Goal: Register for event/course: Sign up to attend an event or enroll in a course

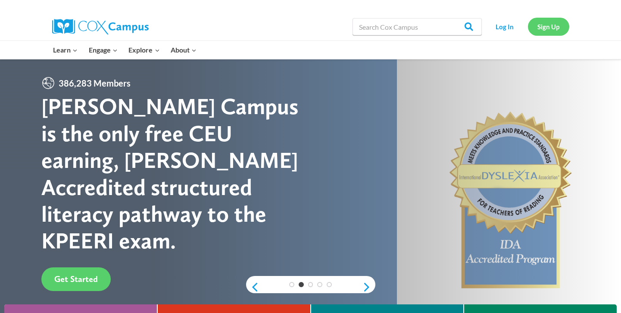
click at [557, 29] on link "Sign Up" at bounding box center [548, 27] width 41 height 18
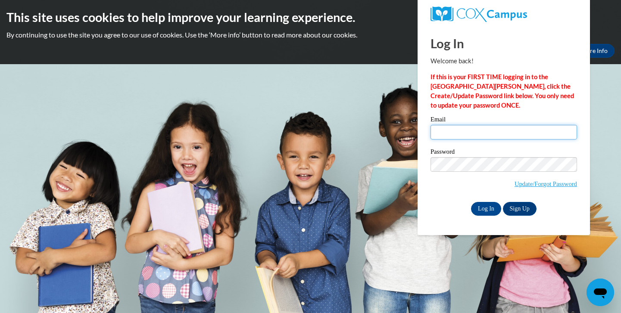
type input "[EMAIL_ADDRESS][DOMAIN_NAME]"
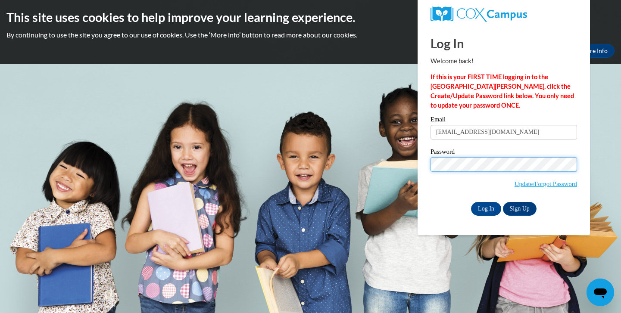
click at [486, 207] on input "Log In" at bounding box center [486, 209] width 30 height 14
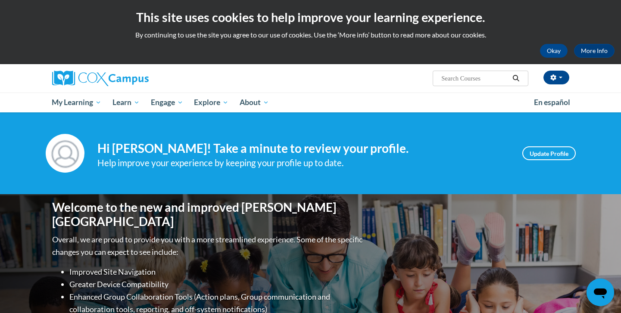
click at [473, 79] on input "Search..." at bounding box center [475, 78] width 69 height 10
type input "vocabulary instruction"
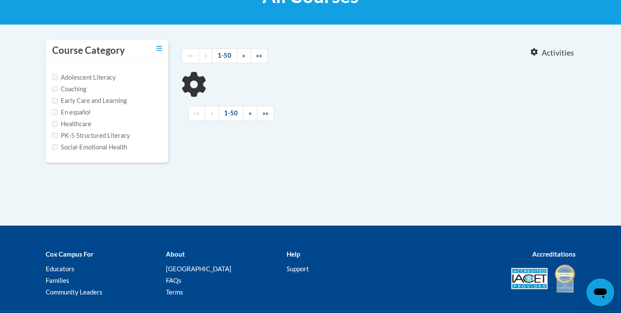
type input "vocabulary instruction"
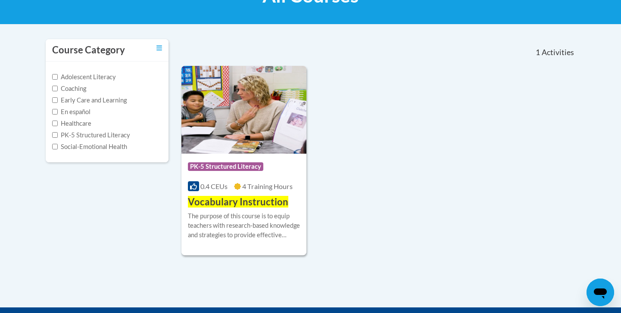
scroll to position [156, 0]
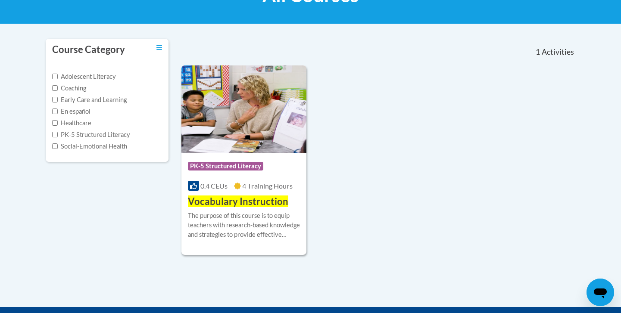
click at [228, 194] on div "Course Category: PK-5 Structured Literacy 0.4 CEUs 4 Training Hours COURSE Voca…" at bounding box center [244, 181] width 125 height 55
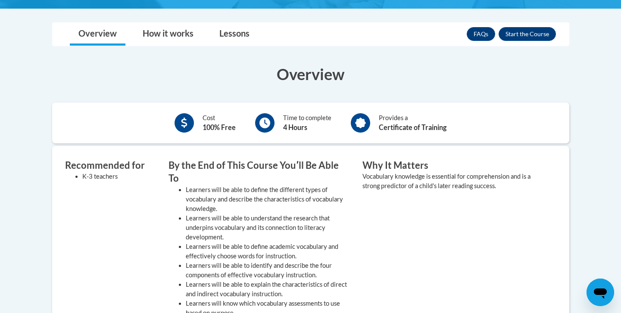
scroll to position [219, 0]
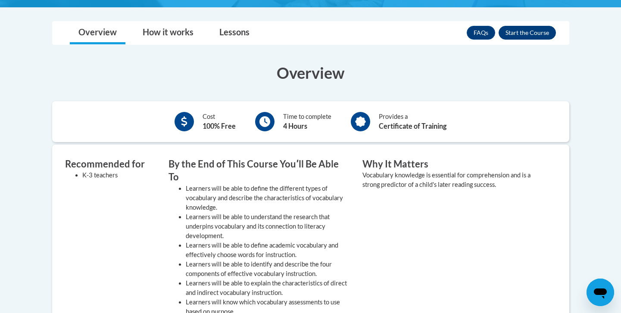
click at [537, 31] on button "Enroll" at bounding box center [527, 33] width 57 height 14
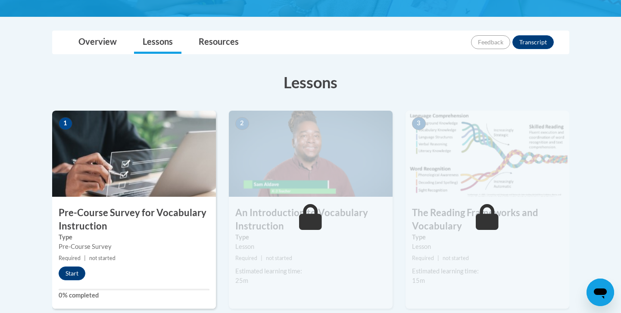
scroll to position [188, 0]
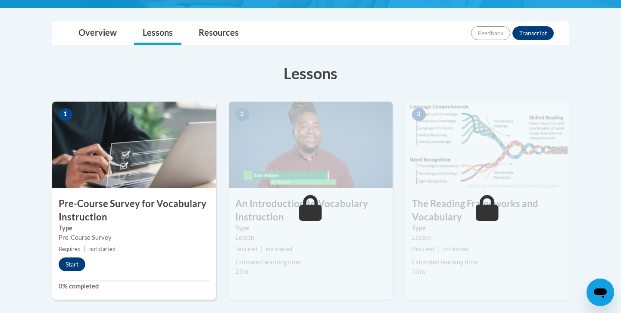
click at [70, 265] on button "Start" at bounding box center [72, 265] width 27 height 14
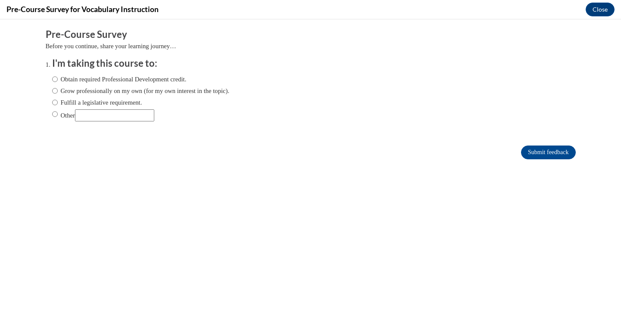
scroll to position [0, 0]
click at [128, 102] on label "Fulfill a legislative requirement." at bounding box center [97, 102] width 90 height 9
click at [58, 102] on input "Fulfill a legislative requirement." at bounding box center [55, 102] width 6 height 9
radio input "true"
click at [144, 78] on label "Obtain required Professional Development credit." at bounding box center [119, 79] width 135 height 9
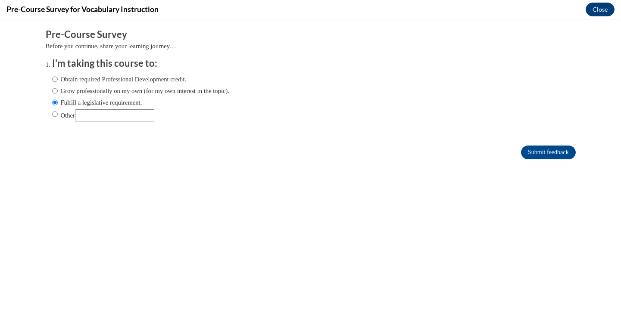
click at [58, 78] on input "Obtain required Professional Development credit." at bounding box center [55, 79] width 6 height 9
radio input "true"
click at [205, 88] on label "Grow professionally on my own (for my own interest in the topic)." at bounding box center [141, 90] width 178 height 9
click at [58, 88] on input "Grow professionally on my own (for my own interest in the topic)." at bounding box center [55, 90] width 6 height 9
radio input "true"
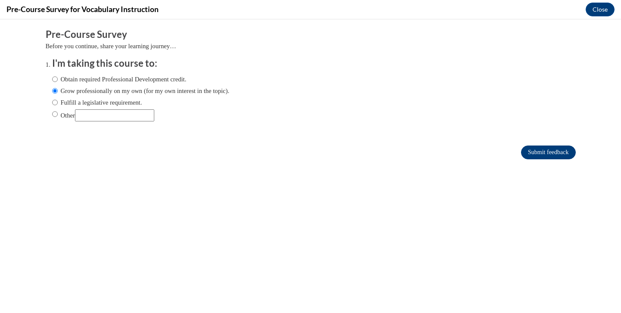
click at [530, 152] on input "Submit feedback" at bounding box center [548, 153] width 54 height 14
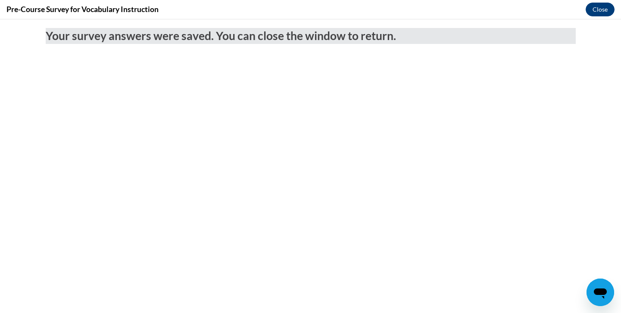
click at [605, 6] on button "Close" at bounding box center [600, 10] width 29 height 14
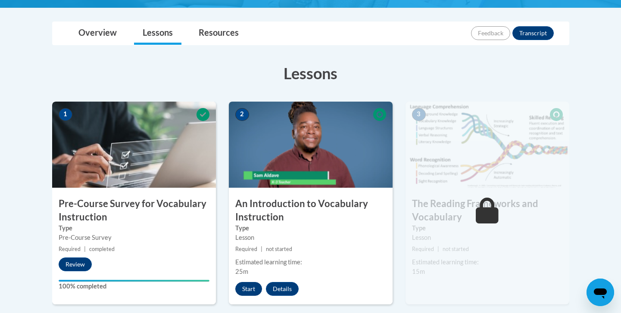
click at [243, 292] on button "Start" at bounding box center [248, 289] width 27 height 14
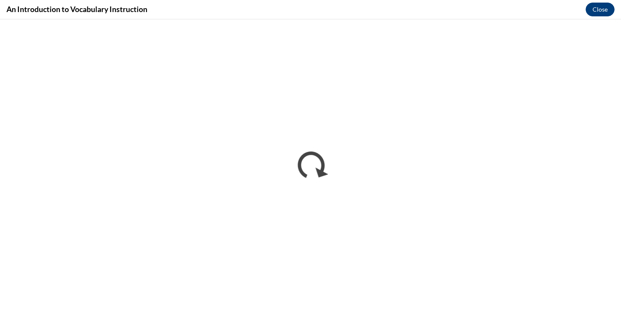
click at [604, 13] on button "Close" at bounding box center [600, 10] width 29 height 14
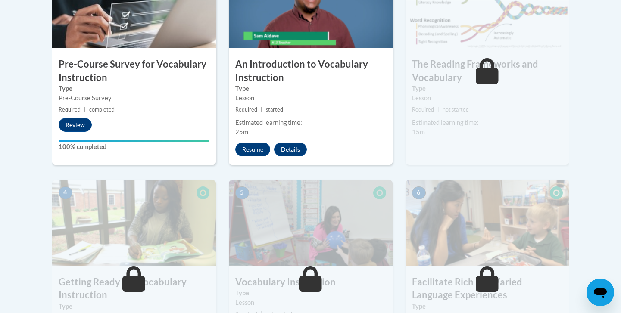
scroll to position [335, 0]
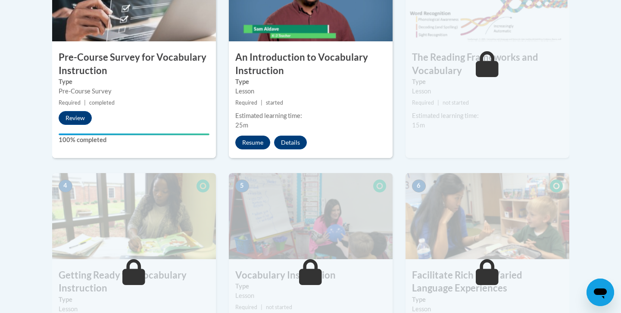
click at [254, 136] on button "Resume" at bounding box center [252, 143] width 35 height 14
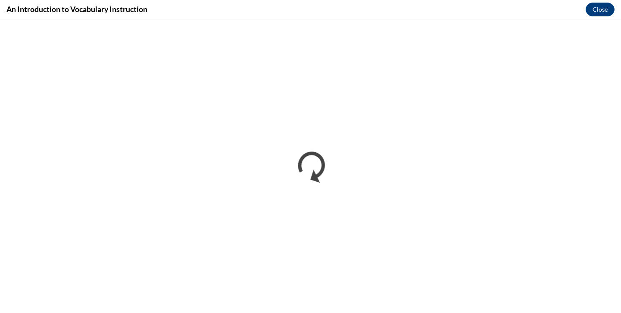
scroll to position [0, 0]
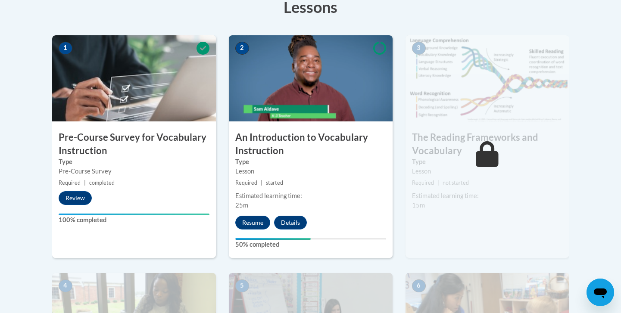
scroll to position [255, 0]
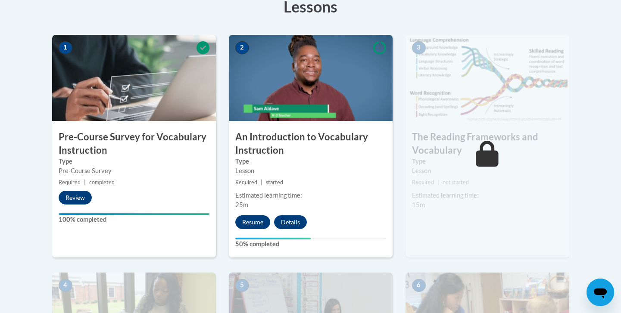
click at [256, 219] on button "Resume" at bounding box center [252, 223] width 35 height 14
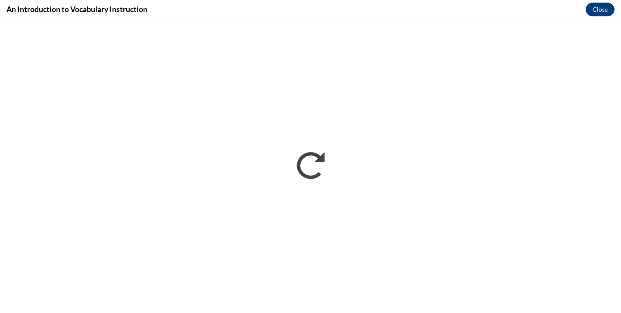
scroll to position [0, 0]
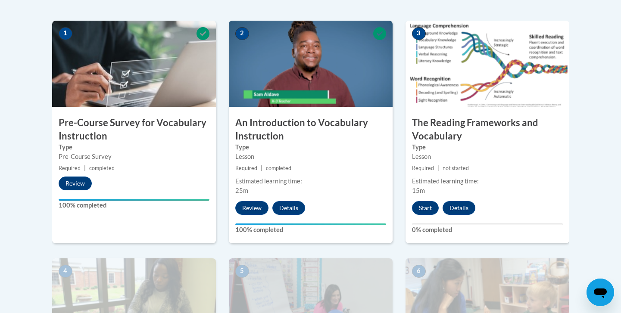
scroll to position [297, 0]
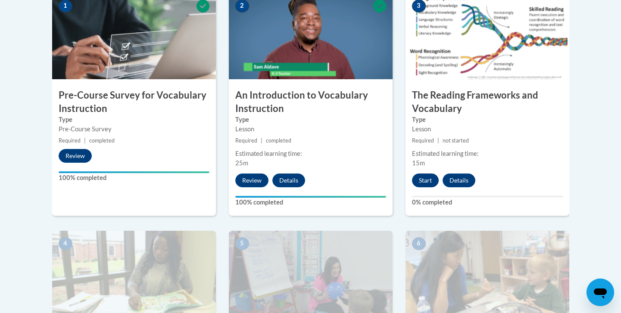
click at [429, 175] on button "Start" at bounding box center [425, 181] width 27 height 14
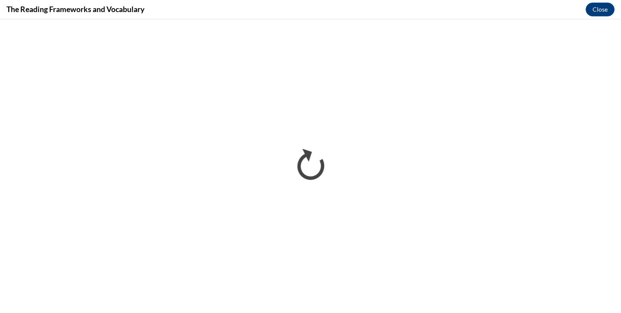
scroll to position [0, 0]
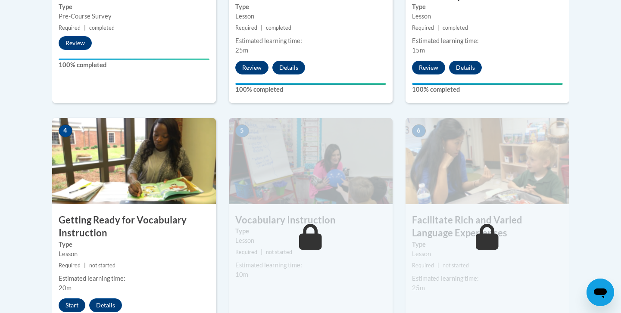
scroll to position [520, 0]
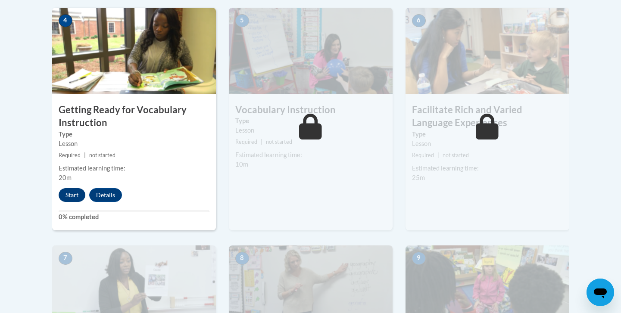
click at [71, 188] on button "Start" at bounding box center [72, 195] width 27 height 14
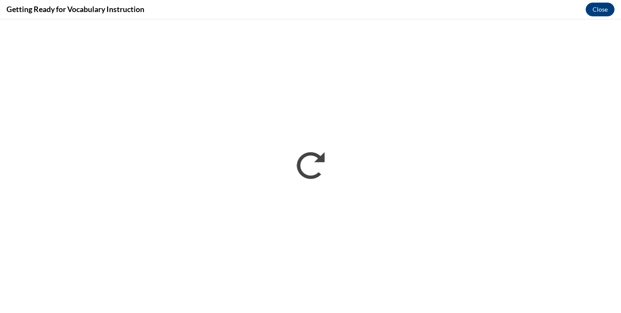
scroll to position [0, 0]
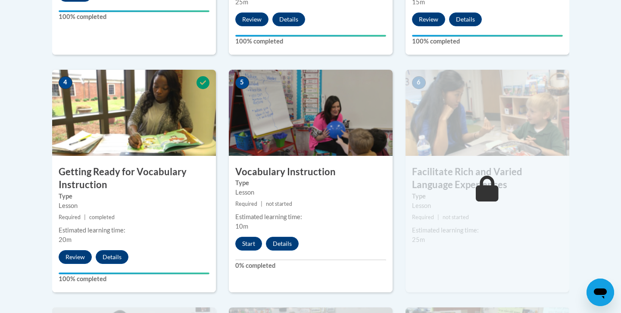
scroll to position [464, 0]
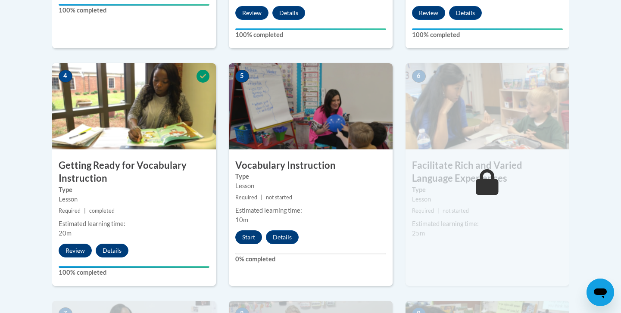
click at [250, 236] on button "Start" at bounding box center [248, 238] width 27 height 14
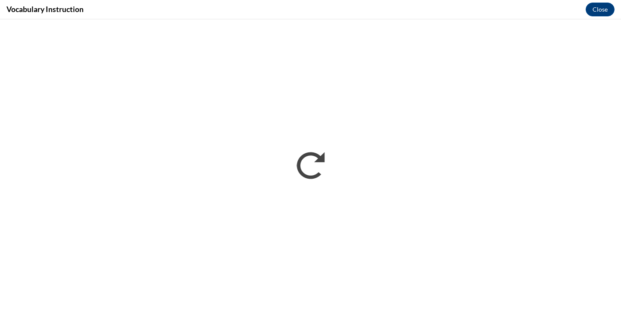
scroll to position [0, 0]
click at [605, 6] on button "Close" at bounding box center [600, 10] width 29 height 14
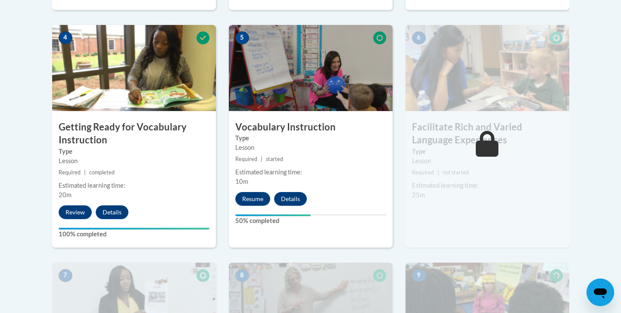
scroll to position [511, 0]
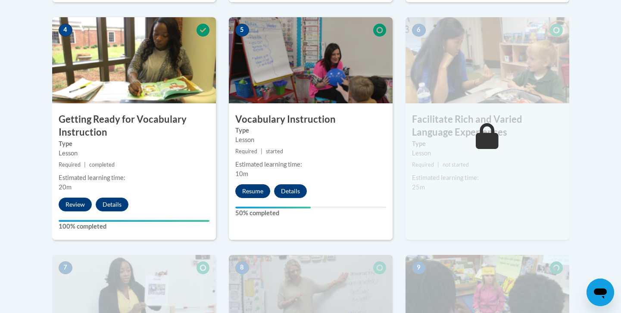
click at [256, 194] on button "Resume" at bounding box center [252, 192] width 35 height 14
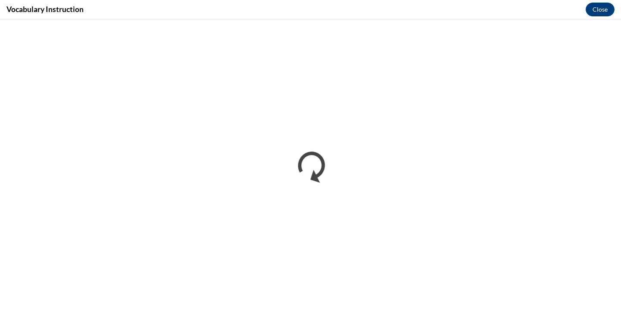
scroll to position [0, 0]
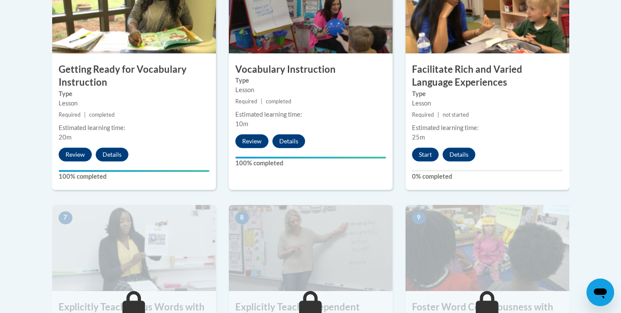
scroll to position [571, 0]
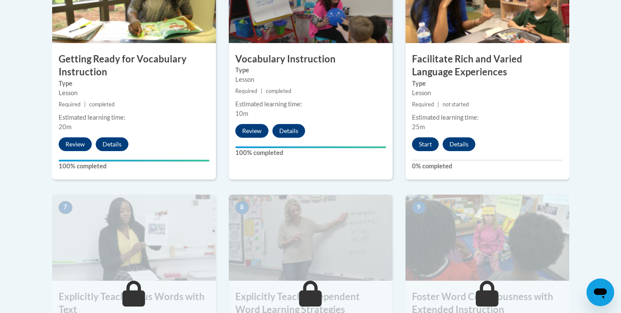
click at [432, 146] on button "Start" at bounding box center [425, 145] width 27 height 14
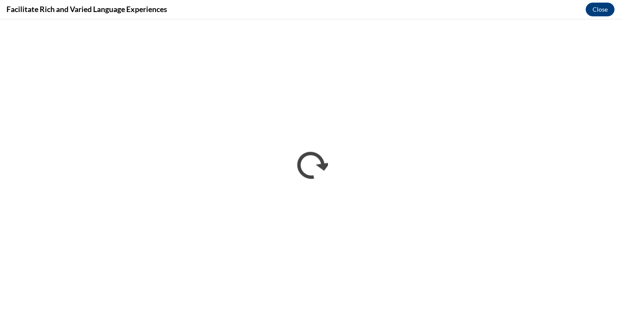
scroll to position [0, 0]
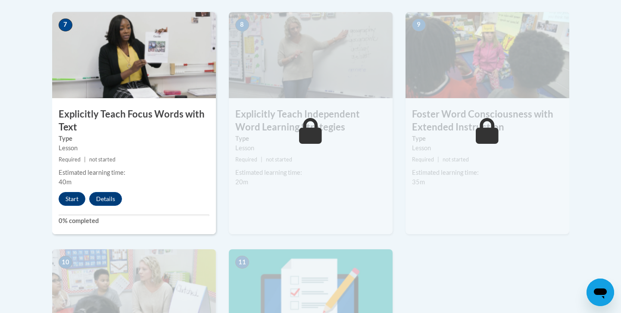
scroll to position [756, 0]
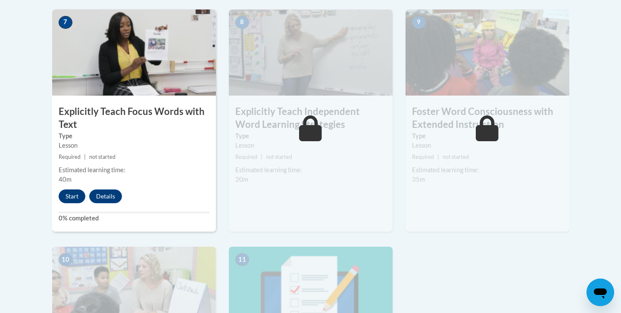
click at [81, 194] on button "Start" at bounding box center [72, 197] width 27 height 14
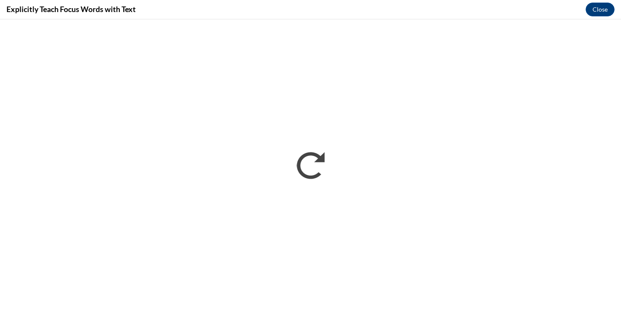
scroll to position [0, 0]
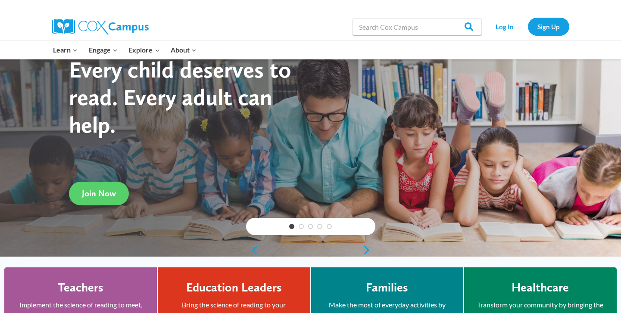
scroll to position [34, 0]
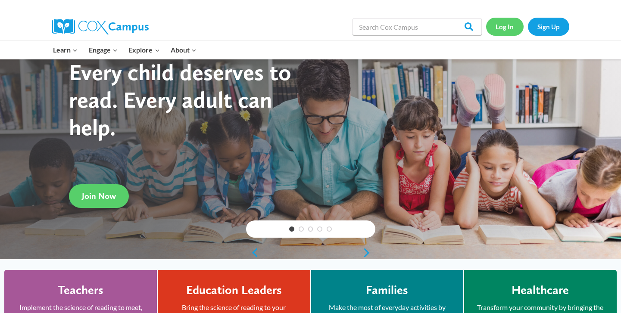
click at [493, 25] on link "Log In" at bounding box center [505, 27] width 38 height 18
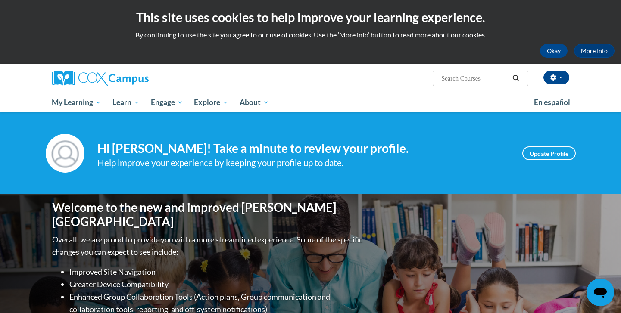
click at [454, 81] on input "Search..." at bounding box center [475, 78] width 69 height 10
type input "dyslexi"
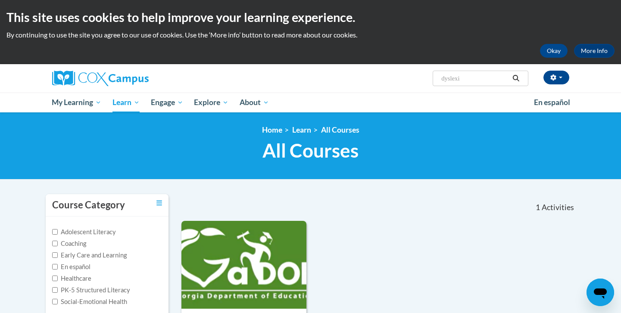
click at [473, 76] on input "dyslexi" at bounding box center [475, 78] width 69 height 10
type input "dyslexia"
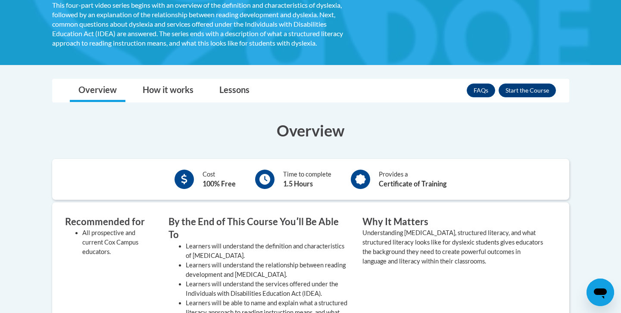
scroll to position [171, 0]
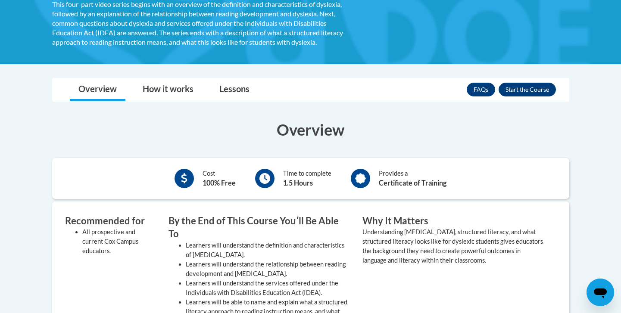
click at [519, 88] on button "Enroll" at bounding box center [527, 90] width 57 height 14
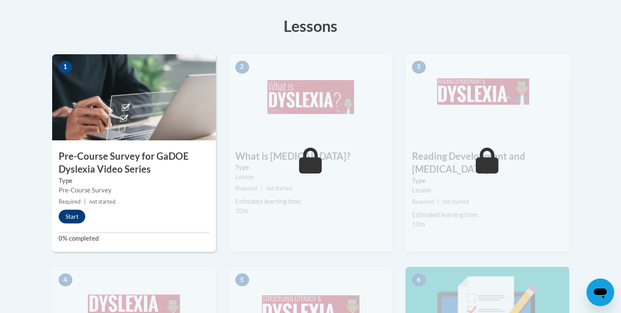
scroll to position [259, 0]
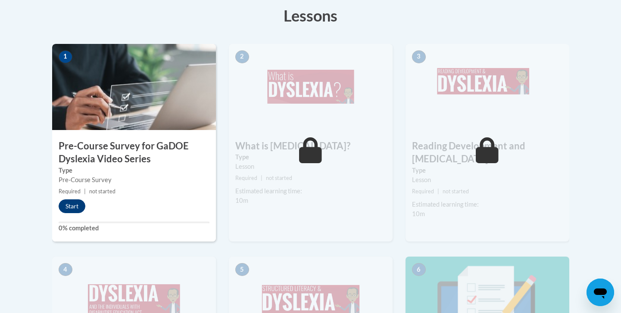
click at [79, 208] on button "Start" at bounding box center [72, 207] width 27 height 14
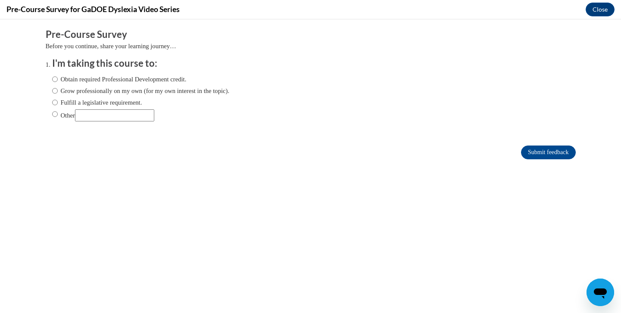
scroll to position [0, 0]
click at [135, 102] on label "Fulfill a legislative requirement." at bounding box center [97, 102] width 90 height 9
click at [58, 102] on input "Fulfill a legislative requirement." at bounding box center [55, 102] width 6 height 9
radio input "true"
click at [524, 153] on input "Submit feedback" at bounding box center [548, 153] width 54 height 14
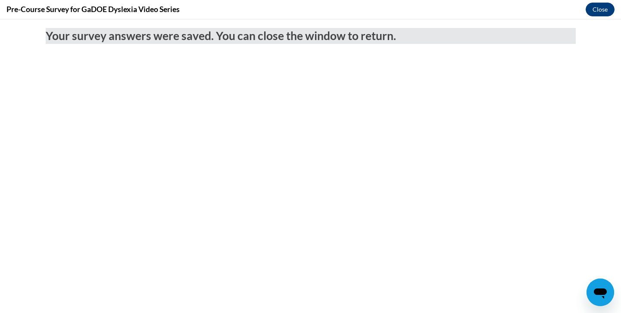
click at [601, 7] on button "Close" at bounding box center [600, 10] width 29 height 14
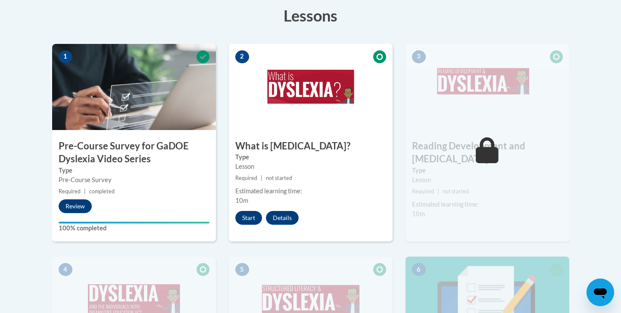
click at [240, 216] on button "Start" at bounding box center [248, 218] width 27 height 14
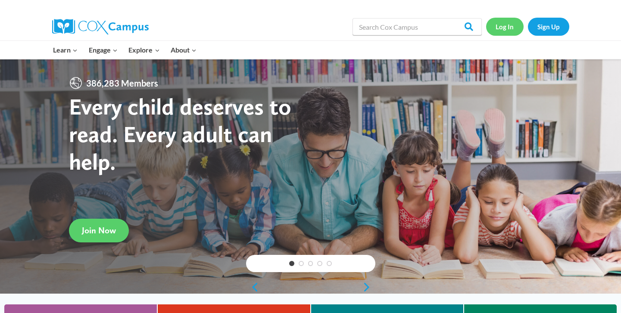
click at [501, 35] on link "Log In" at bounding box center [505, 27] width 38 height 18
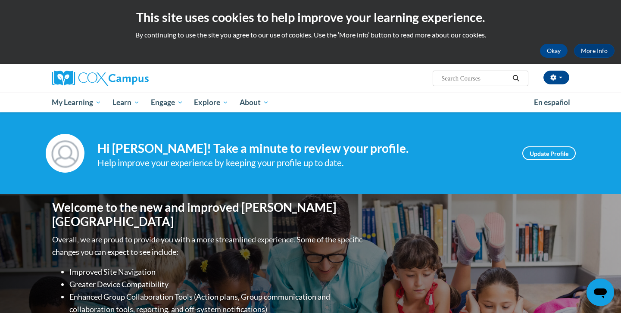
click at [482, 82] on input "Search..." at bounding box center [475, 78] width 69 height 10
type input "structured literacy course exam"
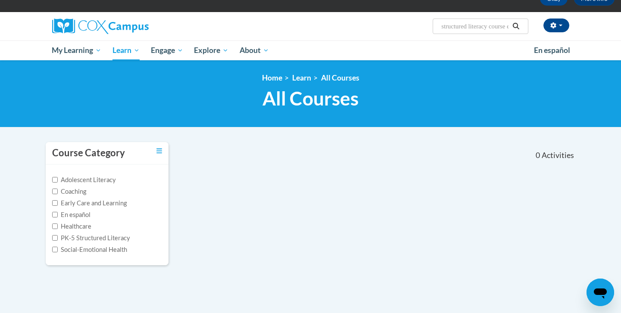
scroll to position [27, 0]
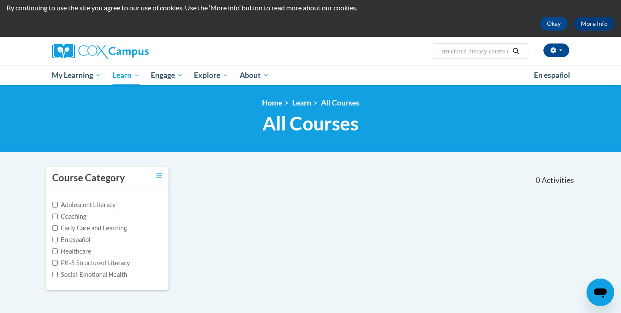
click at [506, 53] on input "structured literacy course exam" at bounding box center [475, 51] width 69 height 10
click at [502, 52] on input "structured literacy exam" at bounding box center [475, 51] width 69 height 10
type input "structured literacy"
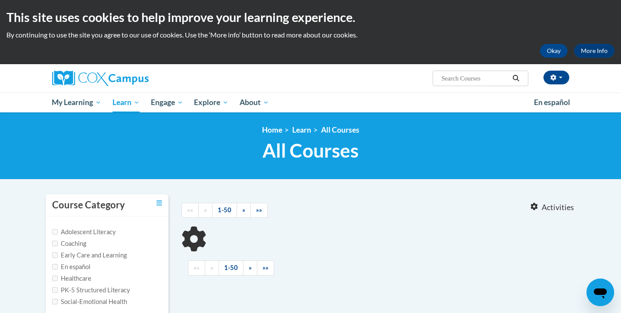
type input "structured literacy"
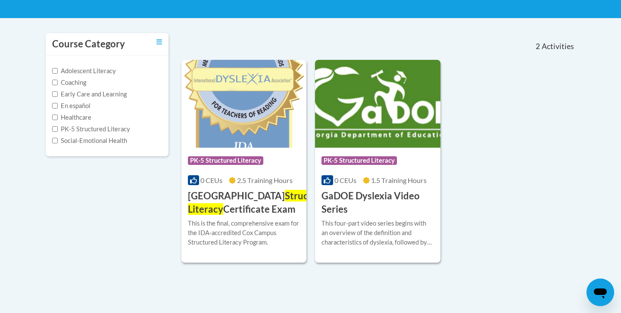
scroll to position [162, 0]
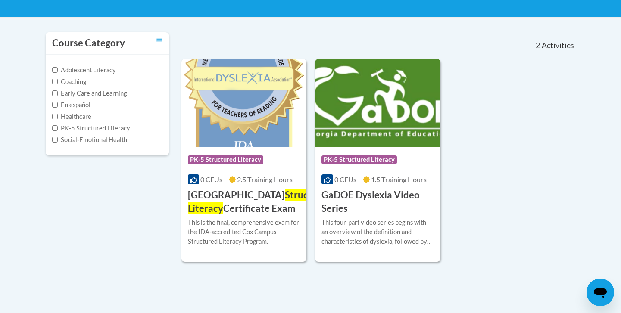
click at [263, 207] on h3 "Cox Campus Structured Literacy Certificate Exam" at bounding box center [260, 202] width 144 height 27
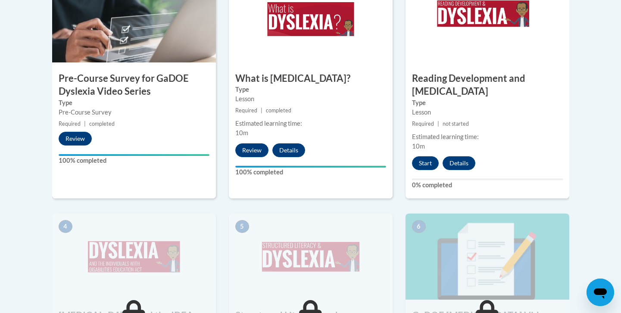
scroll to position [333, 0]
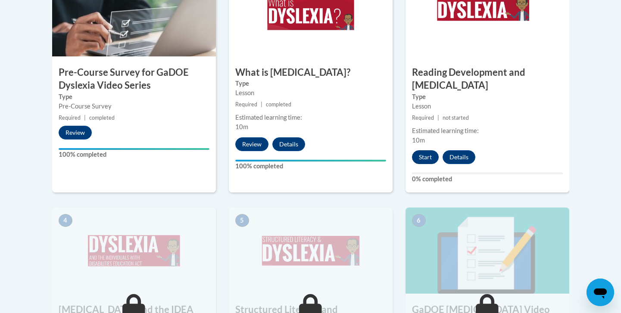
click at [426, 150] on button "Start" at bounding box center [425, 157] width 27 height 14
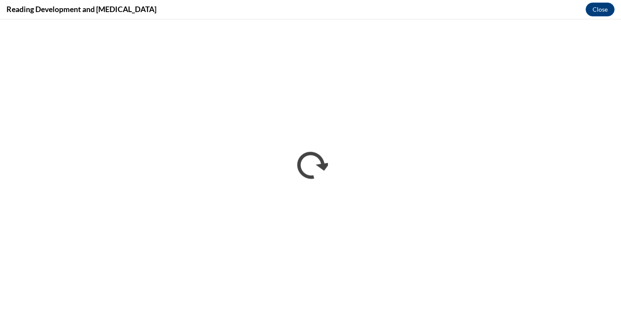
scroll to position [0, 0]
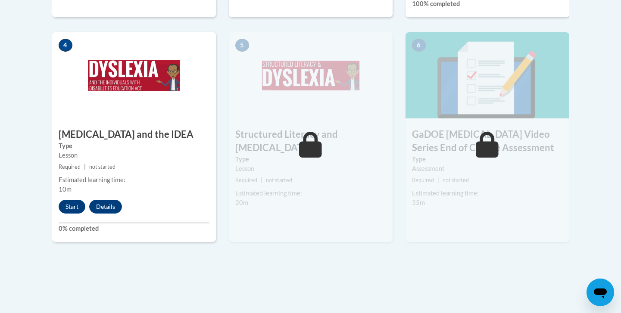
scroll to position [523, 0]
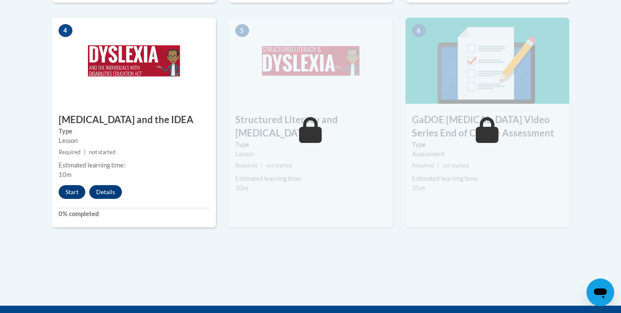
click at [71, 185] on button "Start" at bounding box center [72, 192] width 27 height 14
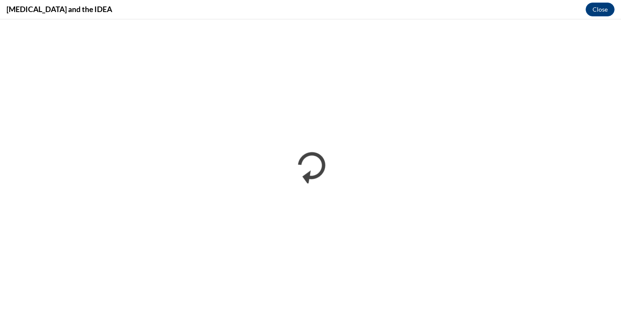
scroll to position [0, 0]
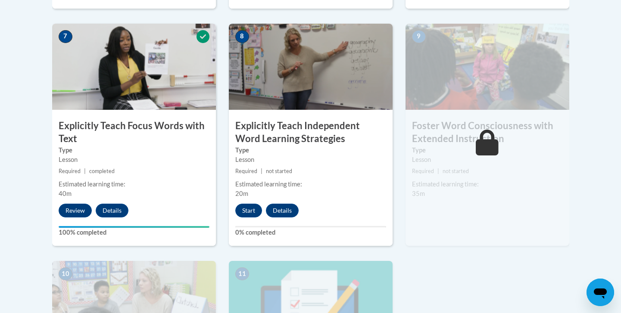
scroll to position [746, 0]
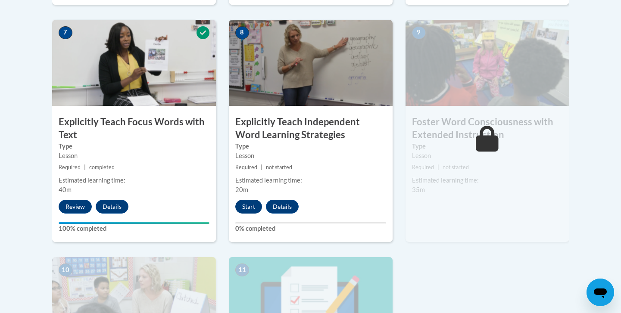
click at [248, 204] on button "Start" at bounding box center [248, 207] width 27 height 14
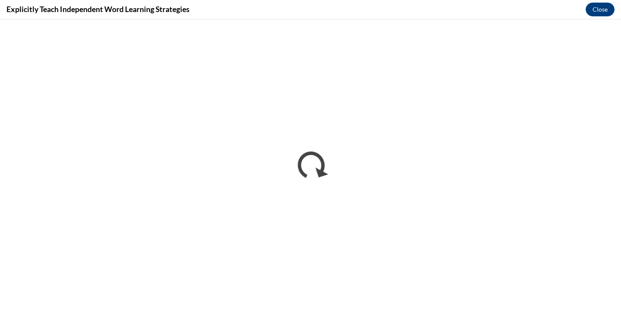
scroll to position [0, 0]
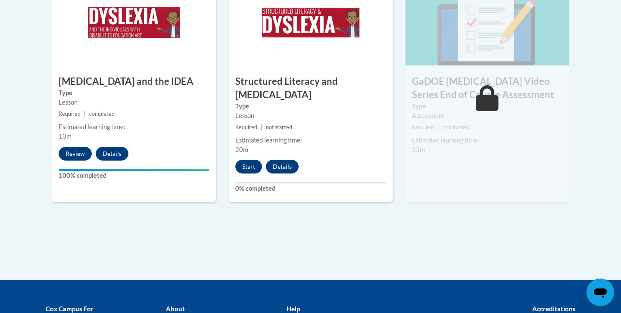
scroll to position [561, 0]
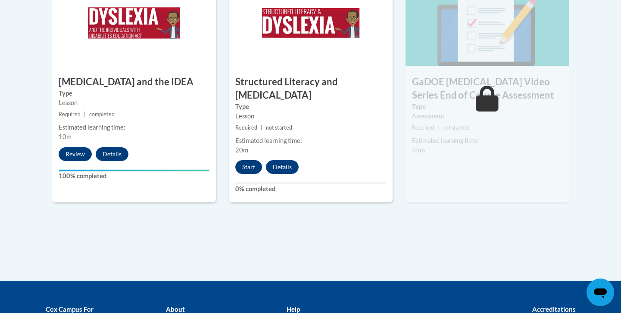
click at [254, 160] on button "Start" at bounding box center [248, 167] width 27 height 14
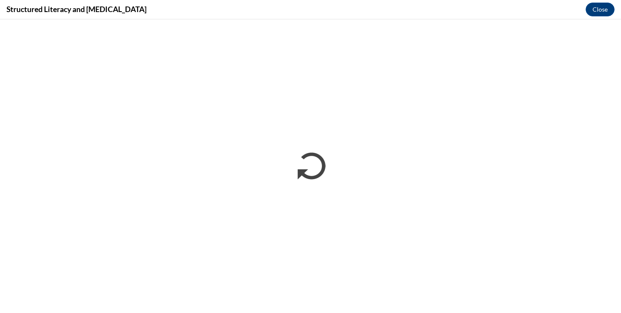
scroll to position [0, 0]
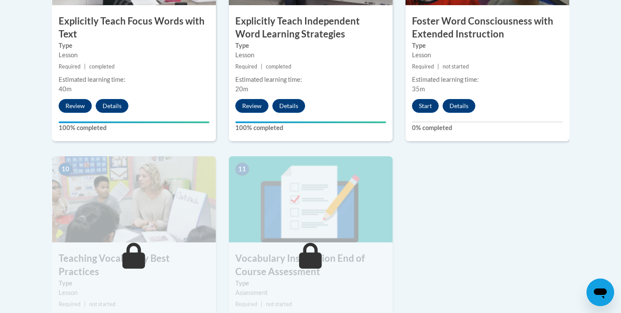
scroll to position [852, 0]
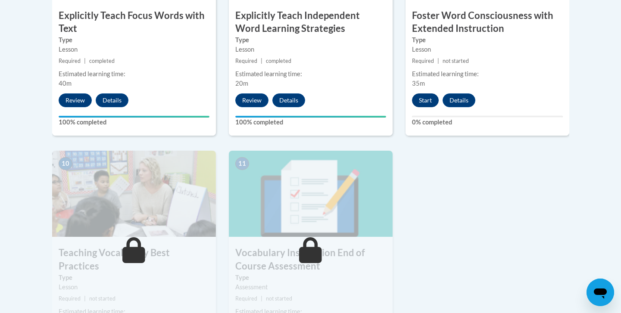
click at [417, 94] on button "Start" at bounding box center [425, 101] width 27 height 14
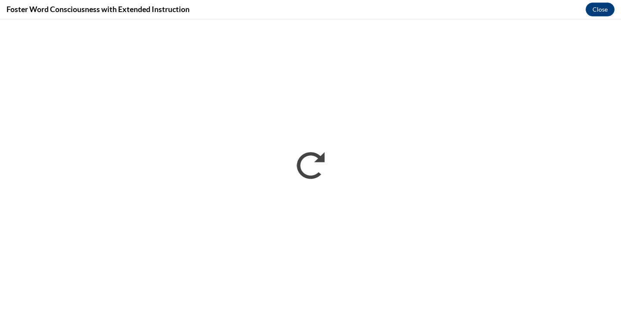
scroll to position [0, 0]
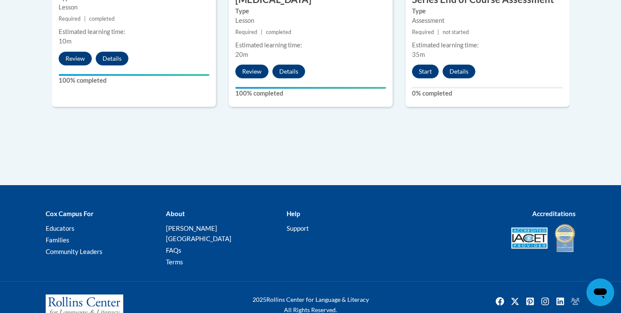
scroll to position [656, 0]
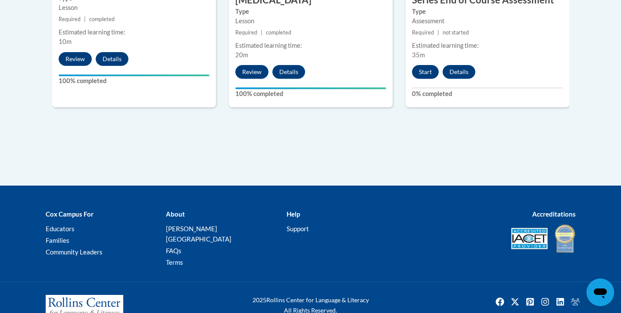
click at [428, 65] on button "Start" at bounding box center [425, 72] width 27 height 14
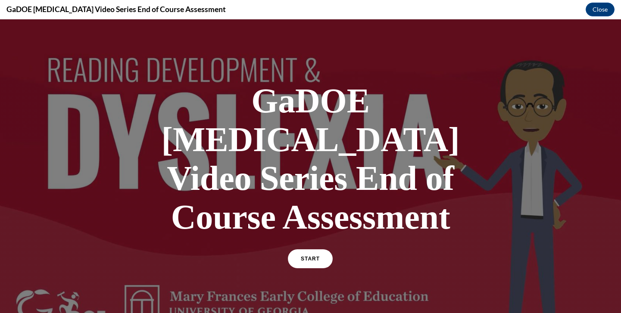
scroll to position [0, 0]
click at [304, 249] on link "START" at bounding box center [310, 259] width 47 height 20
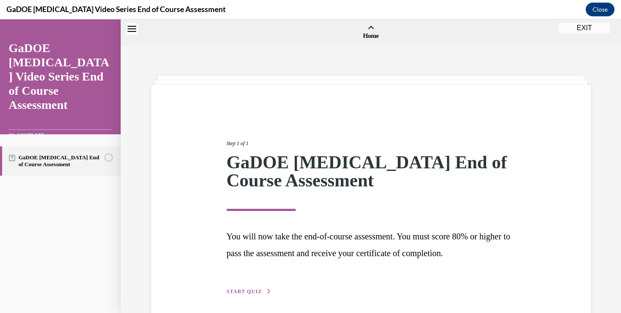
scroll to position [27, 0]
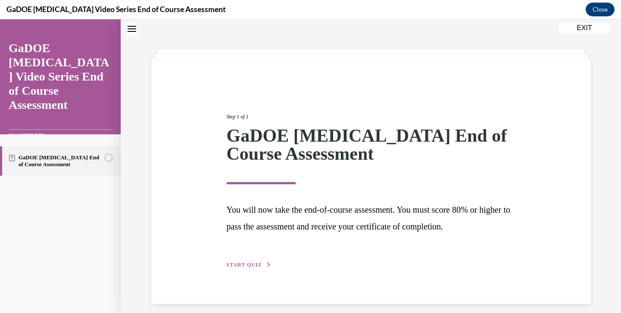
click at [263, 259] on div "Step 1 of 1 GaDOE Dyslexia End of Course Assessment You will now take the end-o…" at bounding box center [371, 181] width 302 height 177
click at [258, 262] on span "START QUIZ" at bounding box center [244, 265] width 35 height 6
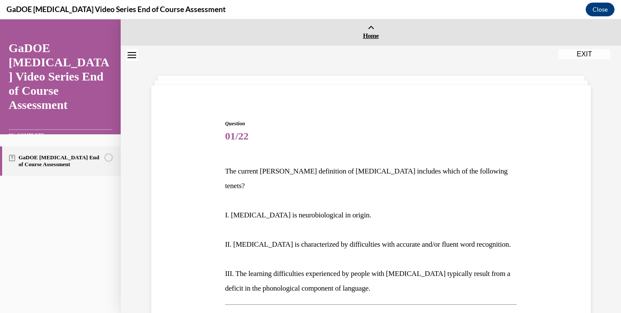
scroll to position [0, 0]
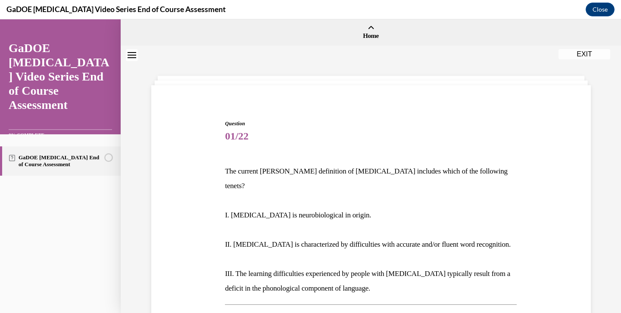
click at [467, 2] on div "GaDOE Dyslexia Video Series End of Course Assessment Close" at bounding box center [310, 9] width 621 height 19
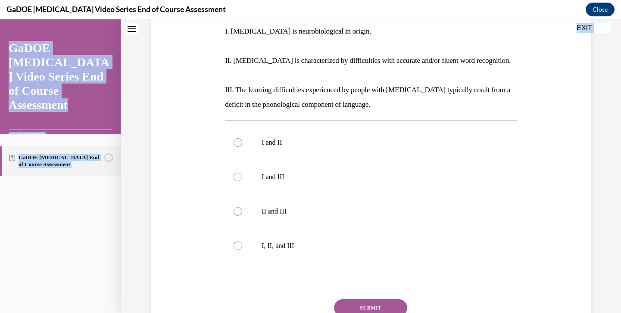
scroll to position [233, 0]
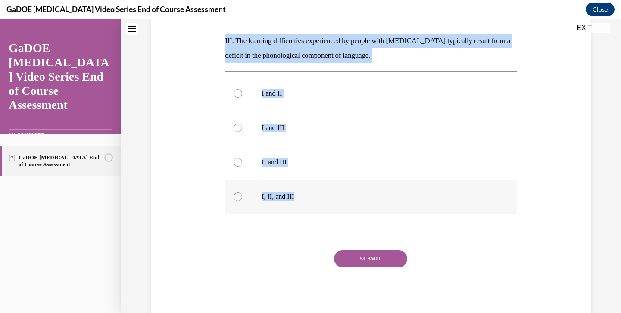
drag, startPoint x: 224, startPoint y: 75, endPoint x: 351, endPoint y: 186, distance: 168.1
click at [351, 186] on div "Question 01/22 The current IDA definition of dyslexia includes which of the fol…" at bounding box center [371, 98] width 296 height 448
copy div "The current IDA definition of dyslexia includes which of the following tenets? …"
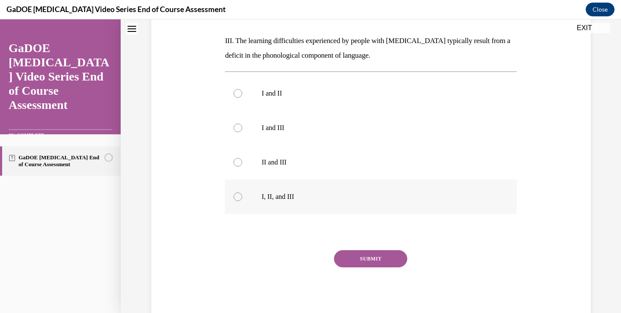
click at [329, 193] on p "I, II, and III" at bounding box center [379, 197] width 234 height 9
click at [242, 193] on input "I, II, and III" at bounding box center [238, 197] width 9 height 9
radio input "true"
click at [364, 254] on div "SUBMIT" at bounding box center [371, 272] width 292 height 43
click at [369, 251] on button "SUBMIT" at bounding box center [370, 259] width 73 height 17
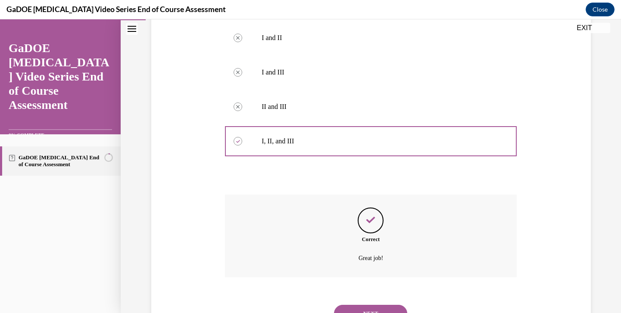
scroll to position [303, 0]
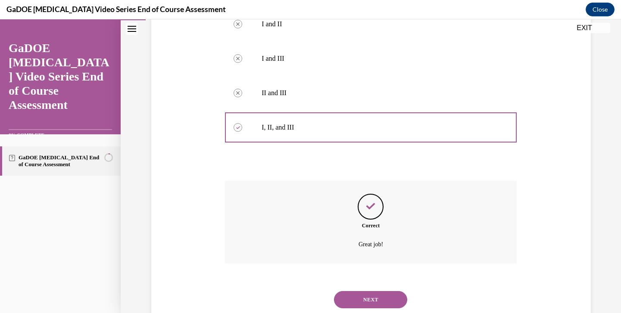
click at [366, 291] on button "NEXT" at bounding box center [370, 299] width 73 height 17
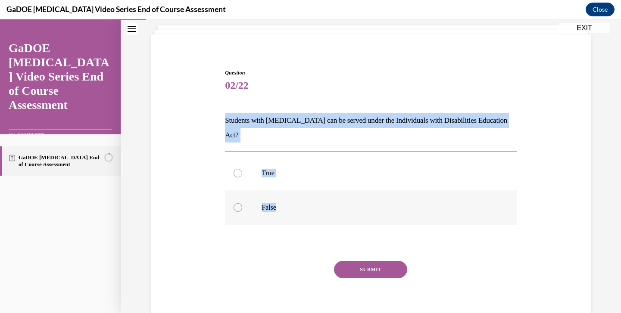
drag, startPoint x: 224, startPoint y: 119, endPoint x: 298, endPoint y: 193, distance: 104.3
click at [298, 193] on div "Question 02/22 Students with dyslexia can be served under the Individuals with …" at bounding box center [371, 194] width 296 height 276
copy div "Students with dyslexia can be served under the Individuals with Disabilities Ed…"
click at [309, 164] on label "True" at bounding box center [371, 173] width 292 height 34
click at [242, 169] on input "True" at bounding box center [238, 173] width 9 height 9
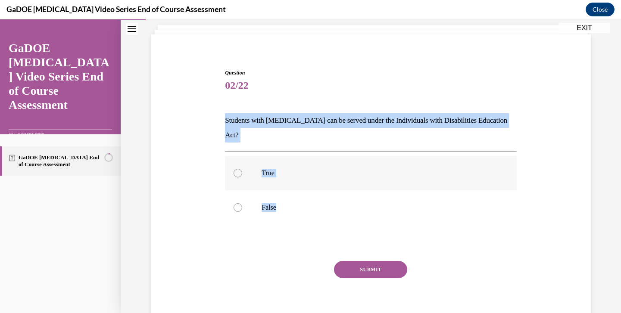
radio input "true"
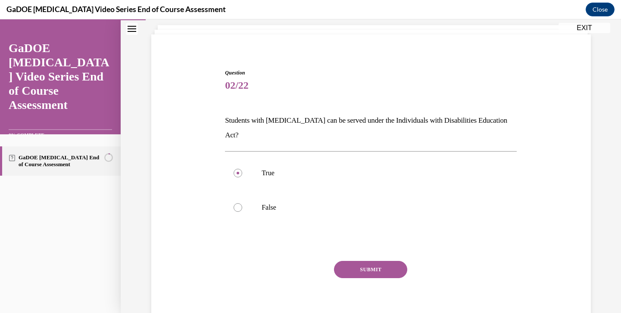
click at [380, 261] on button "SUBMIT" at bounding box center [370, 269] width 73 height 17
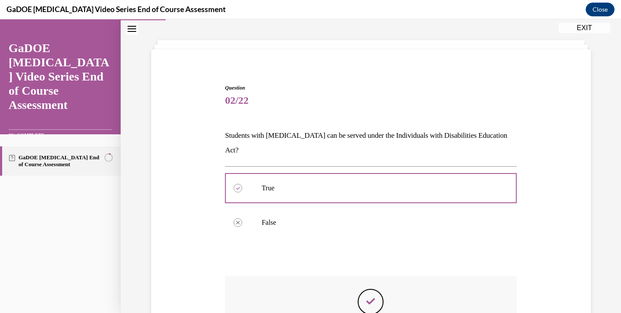
scroll to position [131, 0]
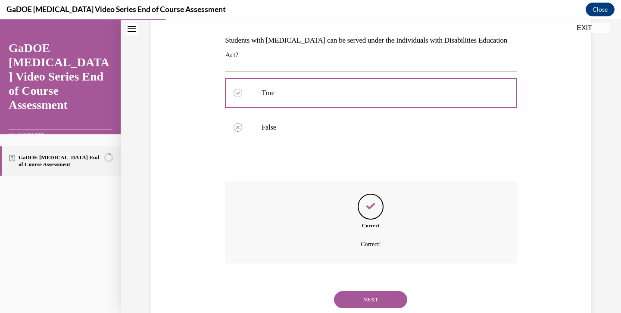
click at [371, 291] on button "NEXT" at bounding box center [370, 299] width 73 height 17
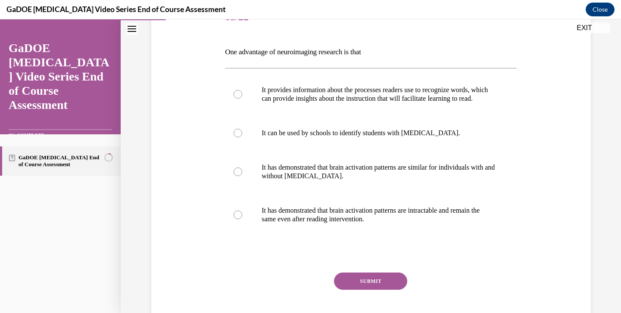
scroll to position [124, 0]
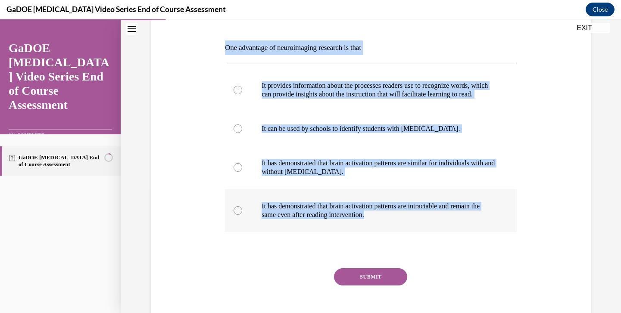
drag, startPoint x: 223, startPoint y: 44, endPoint x: 437, endPoint y: 229, distance: 282.5
click at [437, 229] on div "Question 03/22 One advantage of neuroimaging research is that It provides infor…" at bounding box center [371, 161] width 296 height 356
copy div "One advantage of neuroimaging research is that It provides information about th…"
click at [357, 97] on p "It provides information about the processes readers use to recognize words, whi…" at bounding box center [379, 89] width 234 height 17
click at [242, 94] on input "It provides information about the processes readers use to recognize words, whi…" at bounding box center [238, 90] width 9 height 9
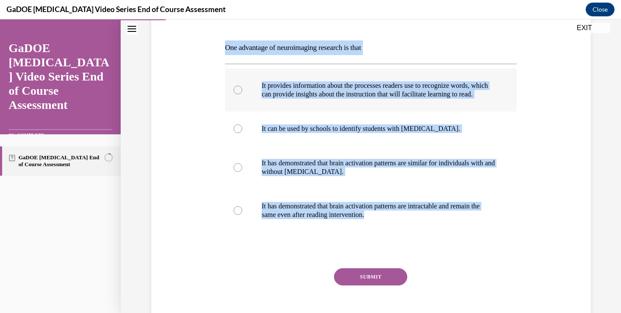
radio input "true"
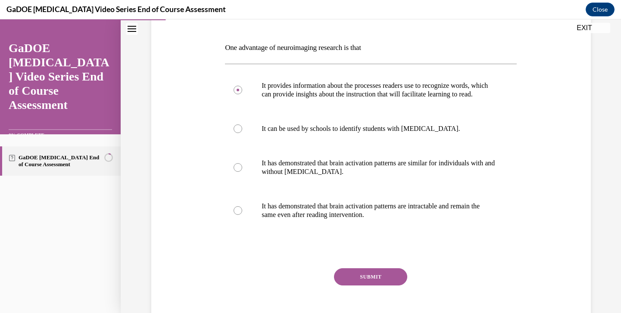
click at [369, 284] on button "SUBMIT" at bounding box center [370, 277] width 73 height 17
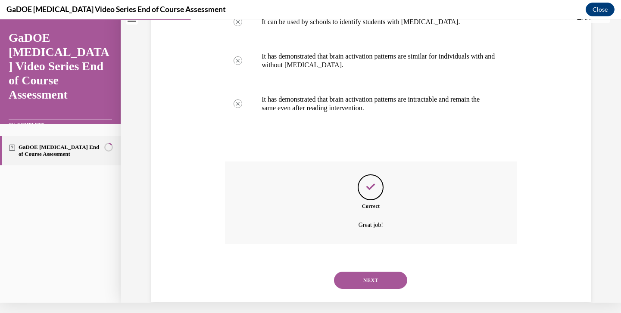
scroll to position [235, 0]
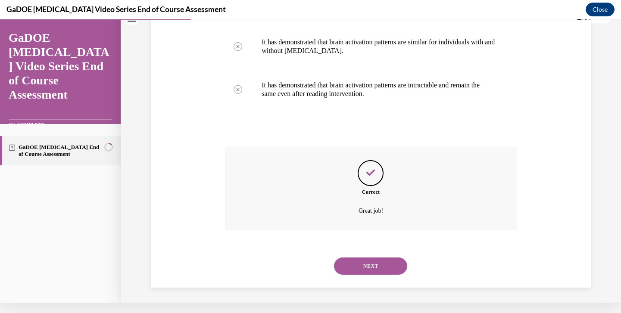
click at [369, 269] on button "NEXT" at bounding box center [370, 266] width 73 height 17
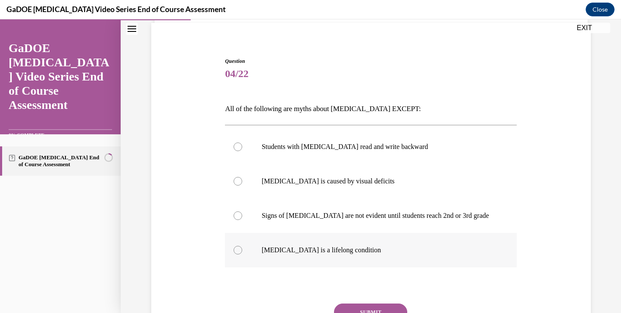
scroll to position [63, 0]
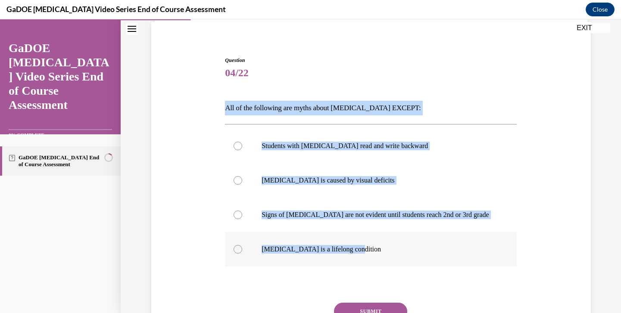
drag, startPoint x: 226, startPoint y: 107, endPoint x: 383, endPoint y: 247, distance: 210.5
click at [383, 247] on div "Question 04/22 All of the following are myths about dyslexia EXCEPT: Students w…" at bounding box center [371, 214] width 292 height 317
copy div "All of the following are myths about dyslexia EXCEPT: Students with dyslexia re…"
click at [415, 142] on p "Students with dyslexia read and write backward" at bounding box center [379, 146] width 234 height 9
click at [242, 142] on input "Students with dyslexia read and write backward" at bounding box center [238, 146] width 9 height 9
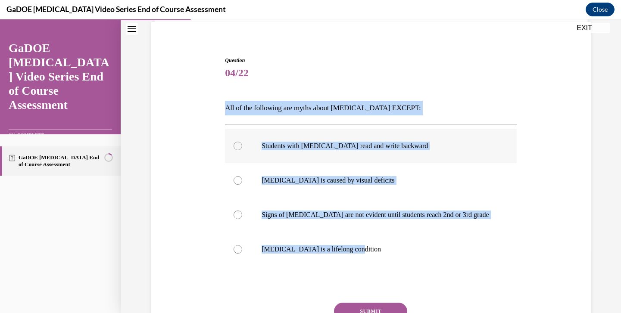
radio input "true"
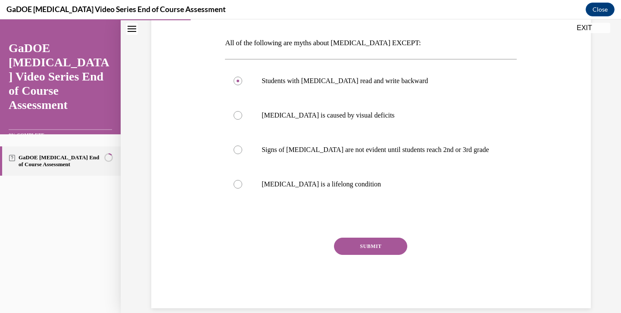
scroll to position [131, 0]
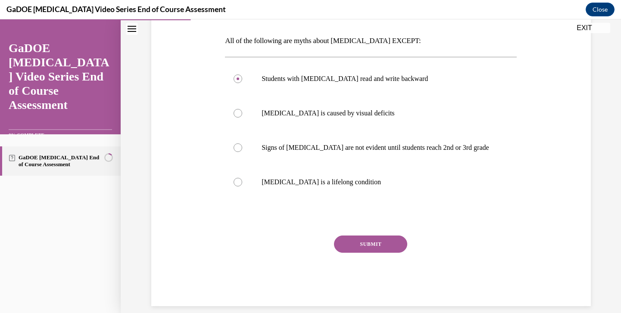
click at [376, 248] on button "SUBMIT" at bounding box center [370, 244] width 73 height 17
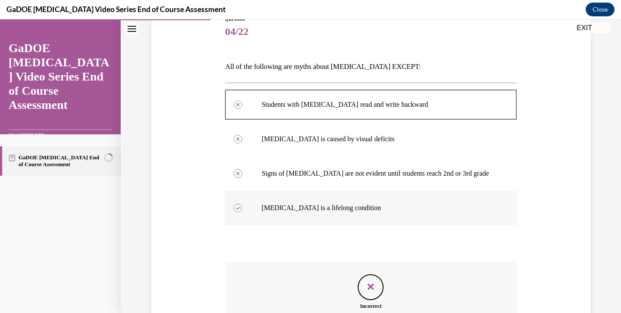
scroll to position [200, 0]
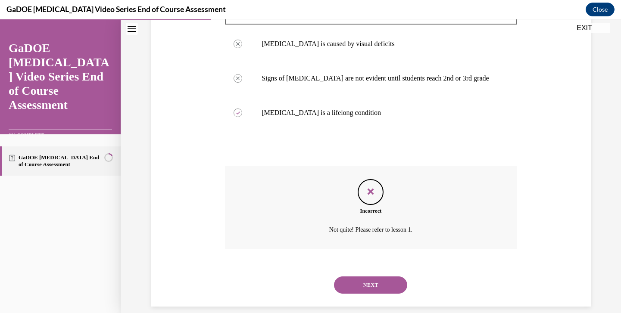
click at [367, 277] on button "NEXT" at bounding box center [370, 285] width 73 height 17
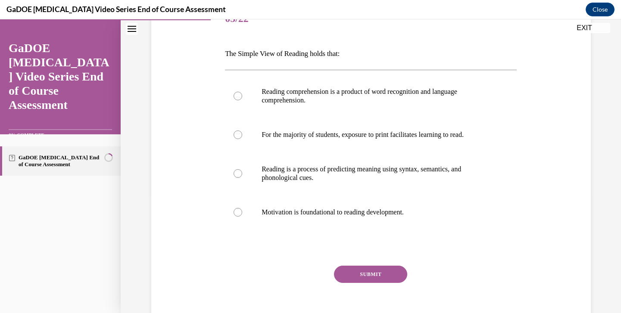
scroll to position [122, 0]
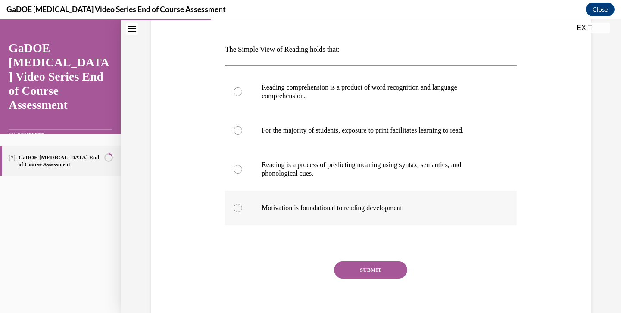
drag, startPoint x: 223, startPoint y: 47, endPoint x: 437, endPoint y: 213, distance: 270.6
click at [437, 213] on div "Question 05/22 The Simple View of Reading holds that: Reading comprehension is …" at bounding box center [371, 159] width 296 height 348
copy div "The Simple View of Reading holds that: Reading comprehension is a product of wo…"
click at [373, 100] on label "Reading comprehension is a product of word recognition and language comprehensi…" at bounding box center [371, 91] width 292 height 43
click at [242, 96] on input "Reading comprehension is a product of word recognition and language comprehensi…" at bounding box center [238, 92] width 9 height 9
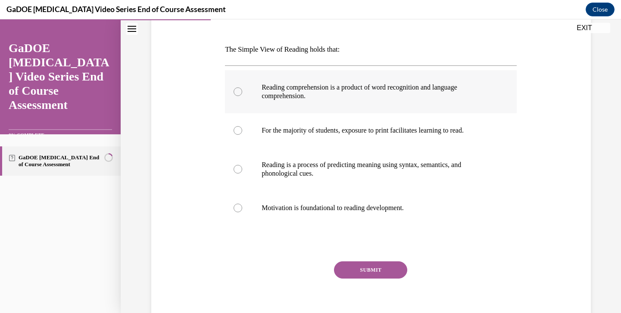
radio input "true"
click at [376, 270] on button "SUBMIT" at bounding box center [370, 270] width 73 height 17
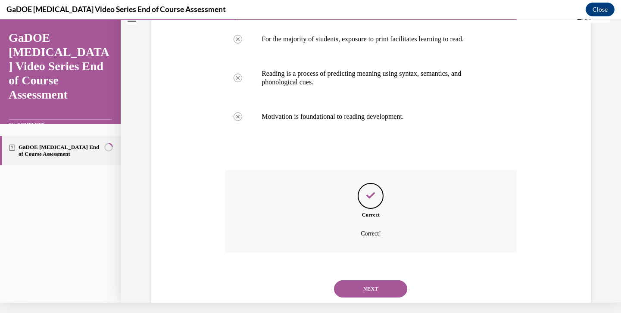
scroll to position [217, 0]
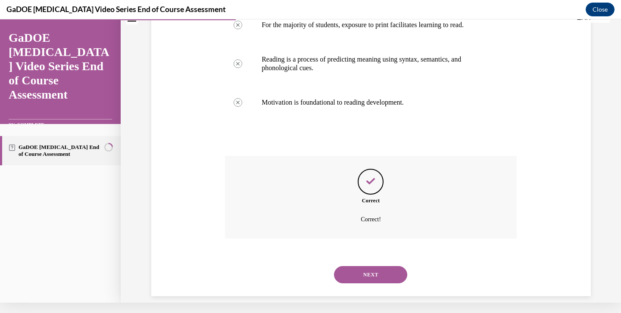
click at [387, 266] on button "NEXT" at bounding box center [370, 274] width 73 height 17
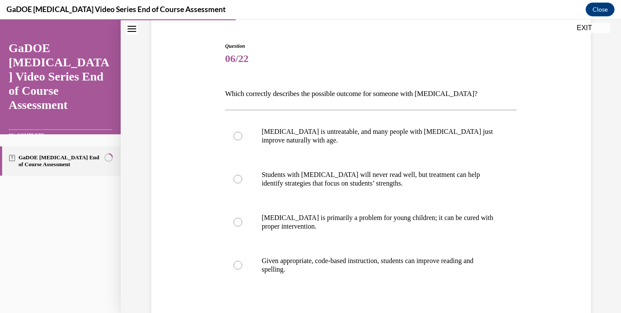
scroll to position [94, 0]
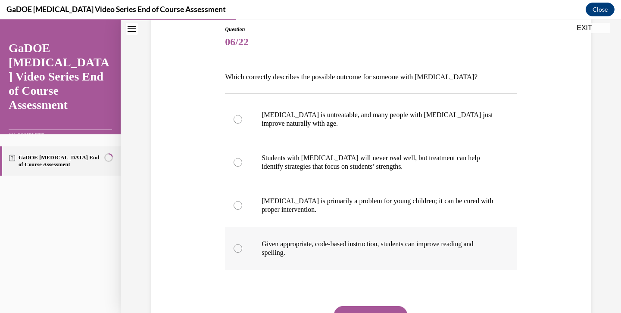
drag, startPoint x: 224, startPoint y: 75, endPoint x: 316, endPoint y: 258, distance: 205.4
click at [316, 258] on div "Question 06/22 Which correctly describes the possible outcome for someone with …" at bounding box center [371, 195] width 296 height 365
copy div "Which correctly describes the possible outcome for someone with dyslexia? Dysle…"
click at [325, 247] on p "Given appropriate, code-based instruction, students can improve reading and spe…" at bounding box center [379, 248] width 234 height 17
click at [242, 247] on input "Given appropriate, code-based instruction, students can improve reading and spe…" at bounding box center [238, 248] width 9 height 9
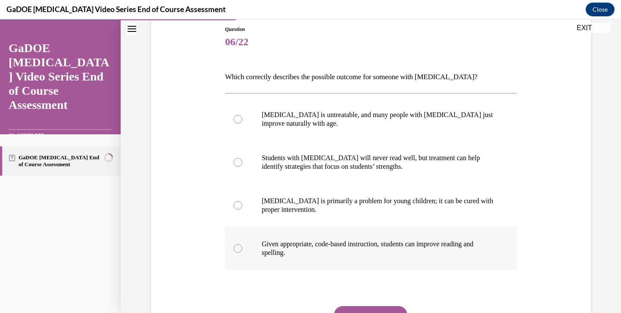
radio input "true"
click at [381, 306] on div "Question 06/22 Which correctly describes the possible outcome for someone with …" at bounding box center [371, 201] width 292 height 352
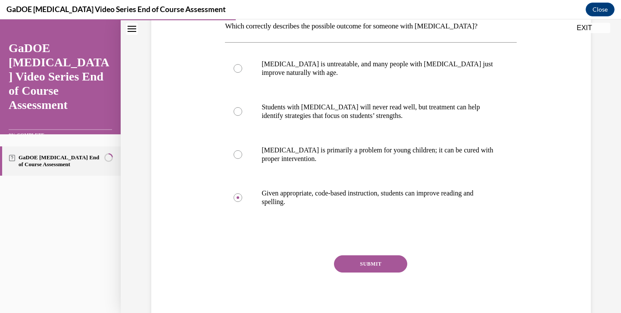
scroll to position [148, 0]
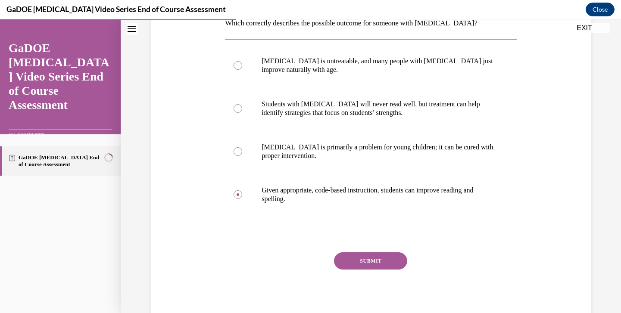
click at [373, 264] on button "SUBMIT" at bounding box center [370, 261] width 73 height 17
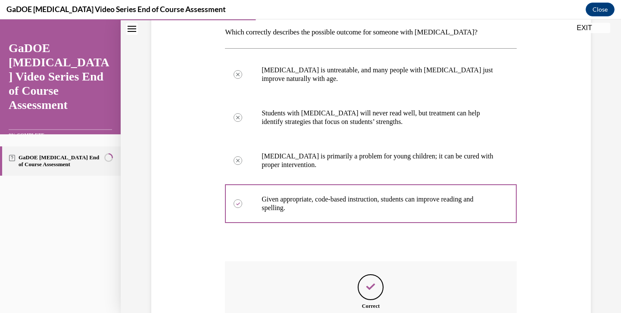
scroll to position [235, 0]
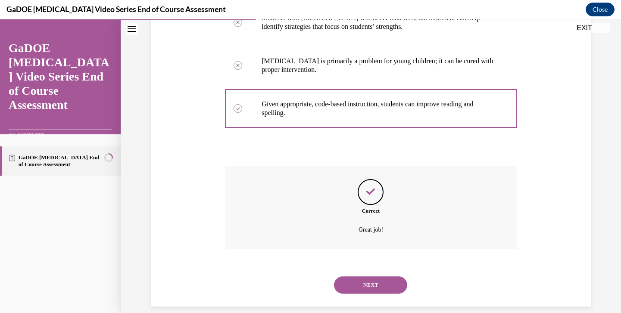
click at [369, 277] on button "NEXT" at bounding box center [370, 285] width 73 height 17
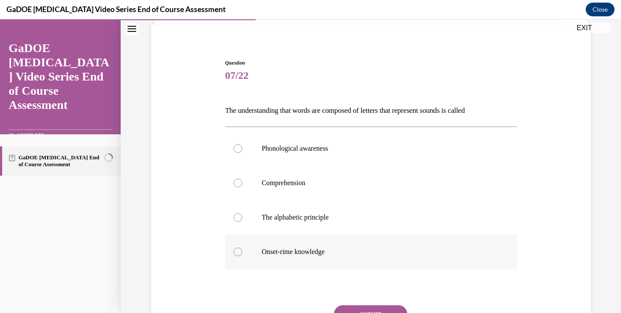
scroll to position [62, 0]
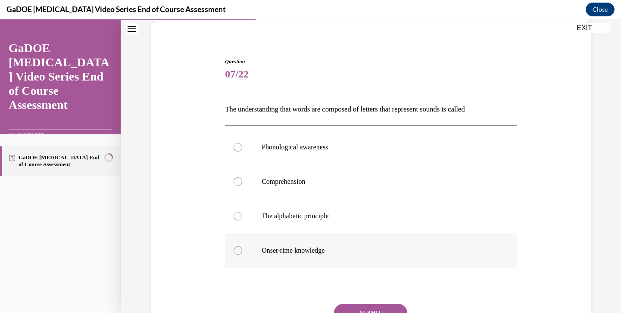
drag, startPoint x: 223, startPoint y: 106, endPoint x: 341, endPoint y: 260, distance: 193.7
click at [341, 260] on div "Question 07/22 The understanding that words are composed of letters that repres…" at bounding box center [371, 210] width 296 height 330
copy div "The understanding that words are composed of letters that represent sounds is c…"
click at [341, 219] on p "The alphabetic principle" at bounding box center [379, 216] width 234 height 9
click at [242, 219] on input "The alphabetic principle" at bounding box center [238, 216] width 9 height 9
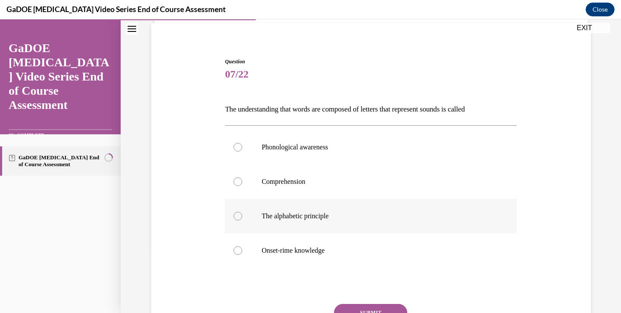
radio input "true"
click at [352, 307] on button "SUBMIT" at bounding box center [370, 312] width 73 height 17
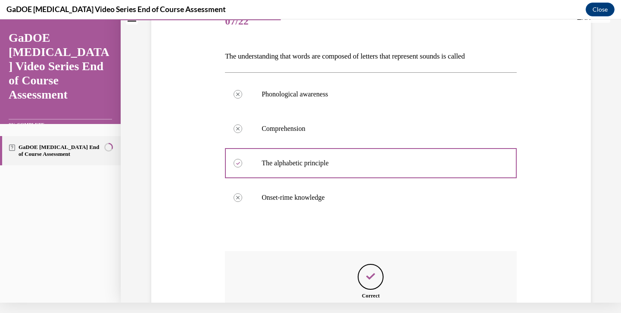
scroll to position [200, 0]
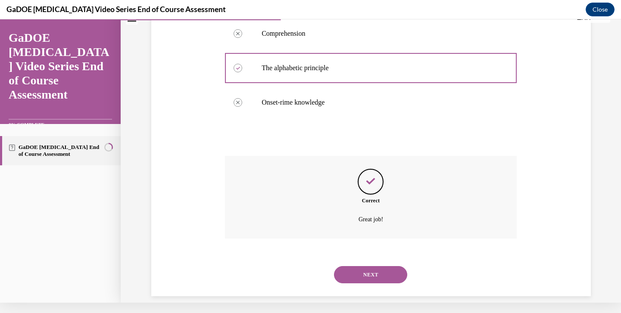
click at [368, 266] on button "NEXT" at bounding box center [370, 274] width 73 height 17
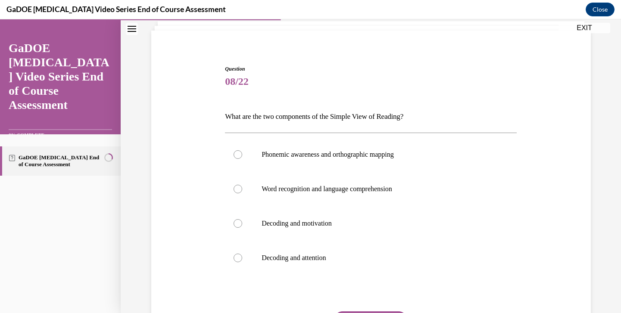
scroll to position [75, 0]
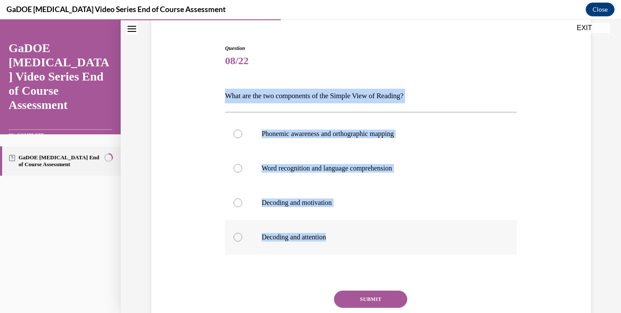
drag, startPoint x: 224, startPoint y: 94, endPoint x: 353, endPoint y: 240, distance: 194.9
click at [353, 240] on div "Question 08/22 What are the two components of the Simple View of Reading? Phone…" at bounding box center [371, 196] width 296 height 330
copy div "What are the two components of the Simple View of Reading? Phonemic awareness a…"
click at [351, 172] on p "Word recognition and language comprehension" at bounding box center [379, 168] width 234 height 9
click at [242, 172] on input "Word recognition and language comprehension" at bounding box center [238, 168] width 9 height 9
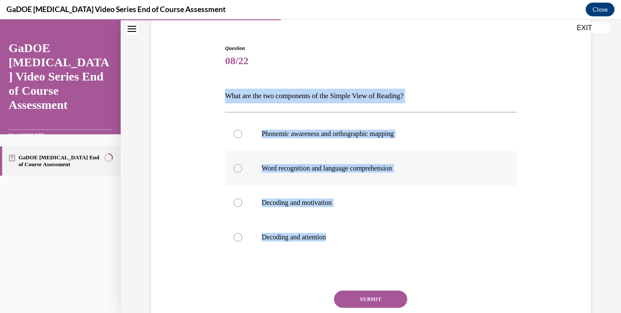
radio input "true"
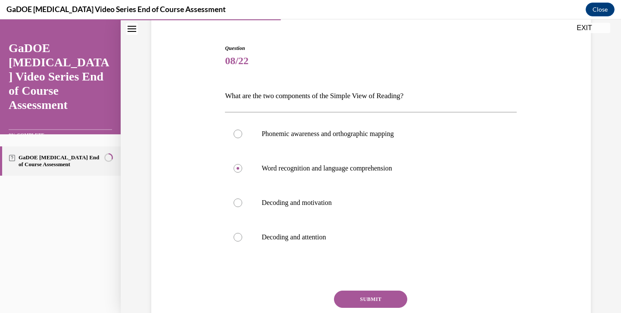
click at [369, 297] on button "SUBMIT" at bounding box center [370, 299] width 73 height 17
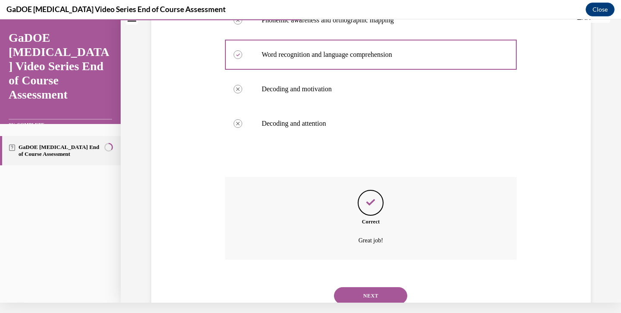
scroll to position [200, 0]
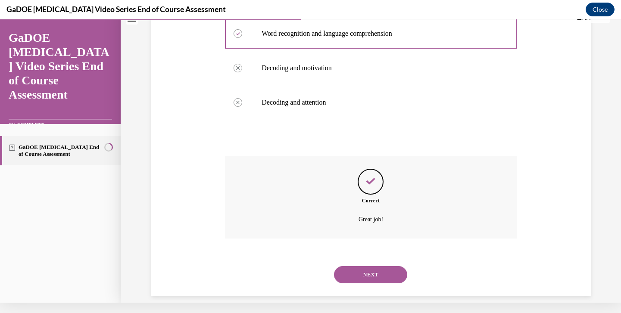
click at [376, 266] on button "NEXT" at bounding box center [370, 274] width 73 height 17
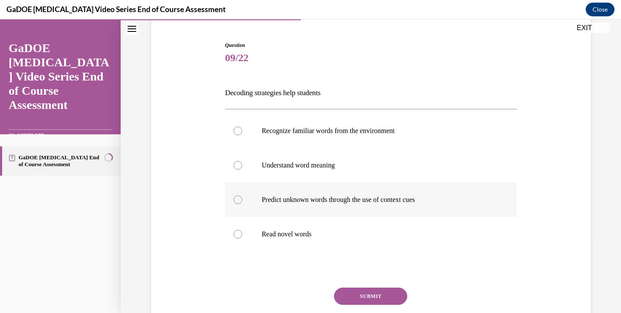
scroll to position [80, 0]
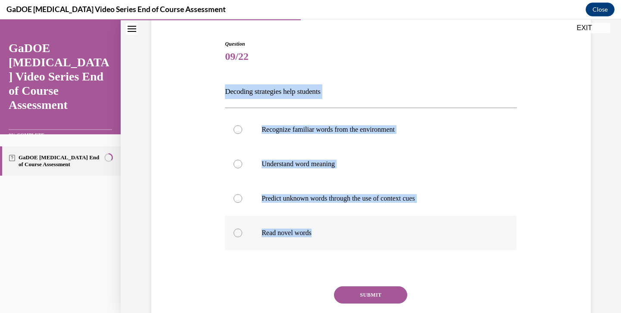
drag, startPoint x: 223, startPoint y: 90, endPoint x: 345, endPoint y: 236, distance: 190.7
click at [345, 236] on div "Question 09/22 Decoding strategies help students Recognize familiar words from …" at bounding box center [371, 192] width 296 height 330
copy div "Decoding strategies help students Recognize familiar words from the environment…"
click at [303, 240] on label "Read novel words" at bounding box center [371, 233] width 292 height 34
click at [242, 238] on input "Read novel words" at bounding box center [238, 233] width 9 height 9
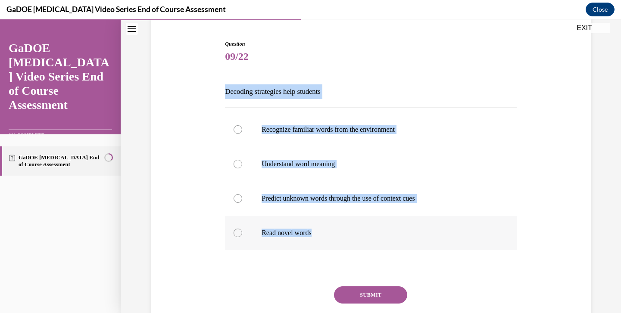
radio input "true"
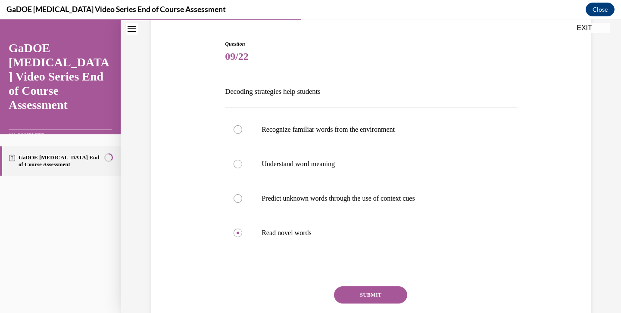
click at [384, 295] on button "SUBMIT" at bounding box center [370, 295] width 73 height 17
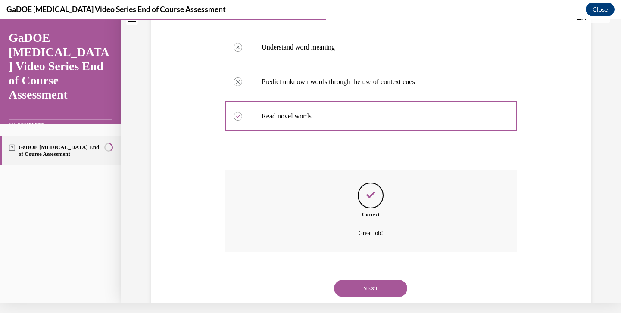
scroll to position [200, 0]
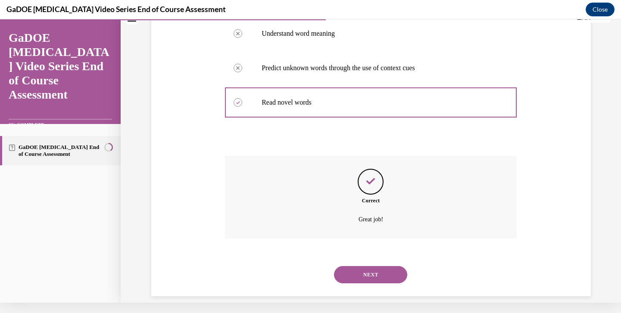
click at [372, 266] on button "NEXT" at bounding box center [370, 274] width 73 height 17
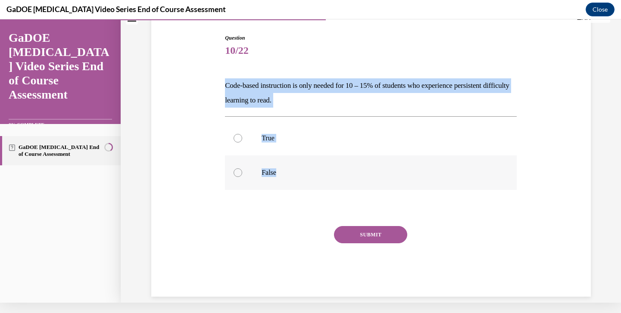
drag, startPoint x: 226, startPoint y: 83, endPoint x: 290, endPoint y: 173, distance: 110.1
click at [290, 173] on div "Question 10/22 Code-based instruction is only needed for 10 – 15% of students w…" at bounding box center [371, 165] width 292 height 263
copy div "Code-based instruction is only needed for 10 – 15% of students who experience p…"
click at [357, 175] on p "False" at bounding box center [379, 173] width 234 height 9
click at [242, 175] on input "False" at bounding box center [238, 173] width 9 height 9
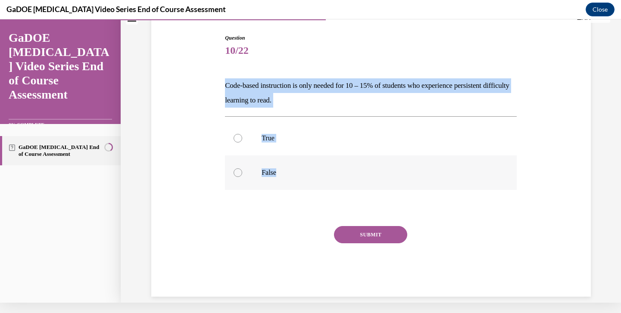
radio input "true"
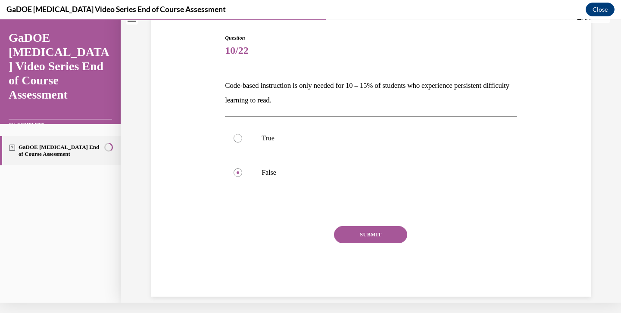
click at [381, 230] on button "SUBMIT" at bounding box center [370, 234] width 73 height 17
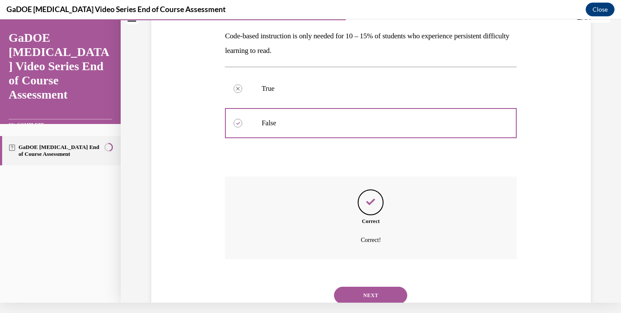
scroll to position [146, 0]
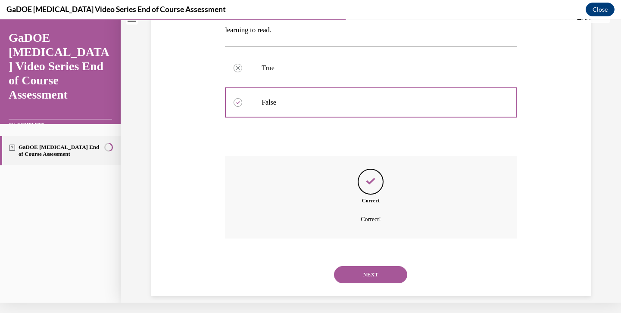
click at [386, 266] on button "NEXT" at bounding box center [370, 274] width 73 height 17
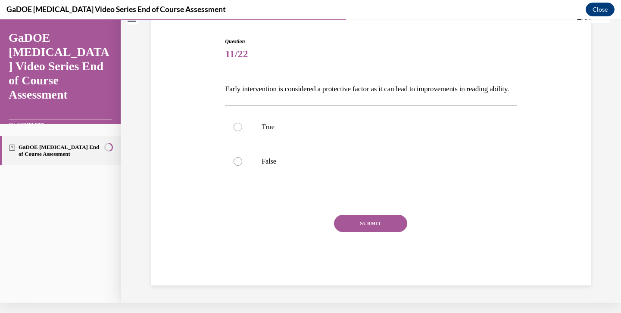
scroll to position [75, 0]
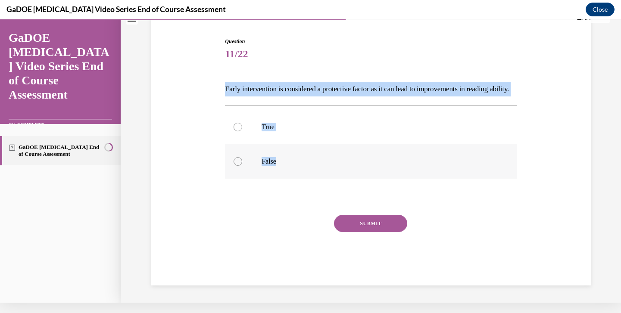
drag, startPoint x: 225, startPoint y: 84, endPoint x: 287, endPoint y: 181, distance: 114.6
click at [287, 181] on div "Question 11/22 Early intervention is considered a protective factor as it can l…" at bounding box center [371, 162] width 292 height 248
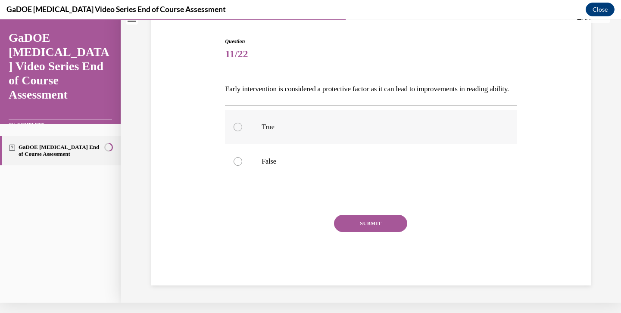
click at [346, 128] on label "True" at bounding box center [371, 127] width 292 height 34
click at [242, 128] on input "True" at bounding box center [238, 127] width 9 height 9
radio input "true"
click at [364, 232] on button "SUBMIT" at bounding box center [370, 223] width 73 height 17
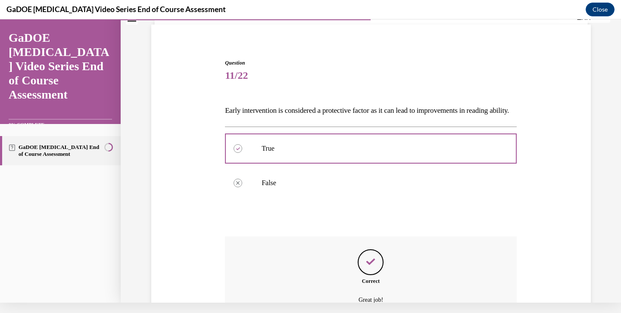
scroll to position [146, 0]
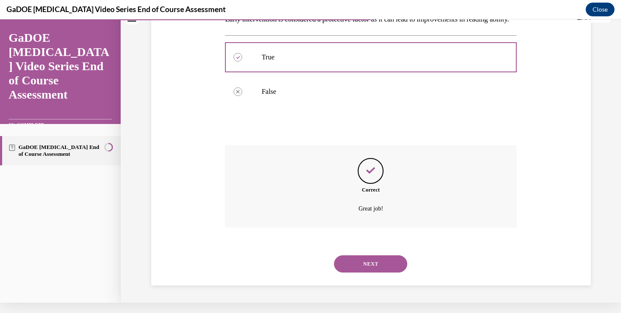
click at [363, 272] on button "NEXT" at bounding box center [370, 264] width 73 height 17
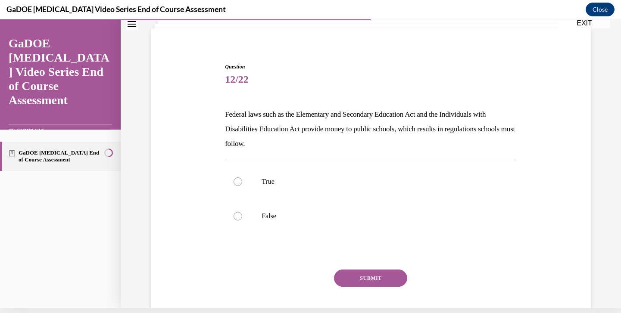
scroll to position [49, 0]
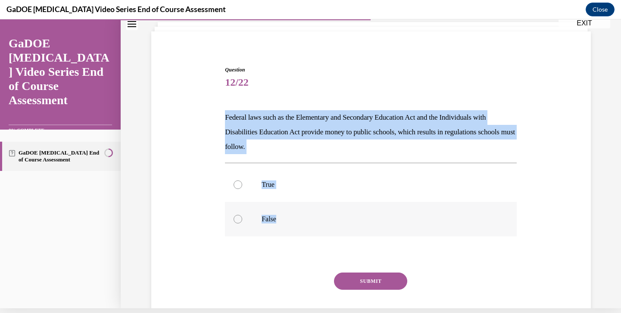
drag, startPoint x: 223, startPoint y: 118, endPoint x: 300, endPoint y: 229, distance: 134.8
click at [300, 229] on div "Question 12/22 Federal laws such as the Elementary and Secondary Education Act …" at bounding box center [371, 198] width 296 height 291
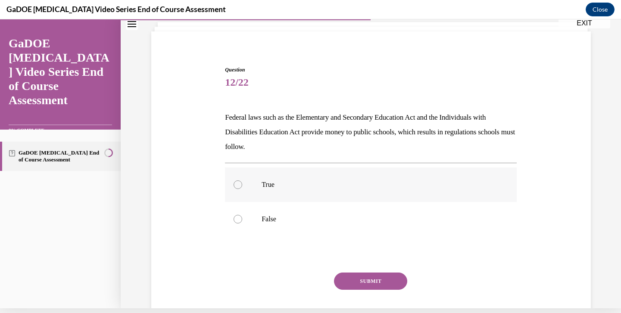
click at [261, 173] on label "True" at bounding box center [371, 185] width 292 height 34
click at [242, 181] on input "True" at bounding box center [238, 185] width 9 height 9
radio input "true"
click at [367, 290] on button "SUBMIT" at bounding box center [370, 281] width 73 height 17
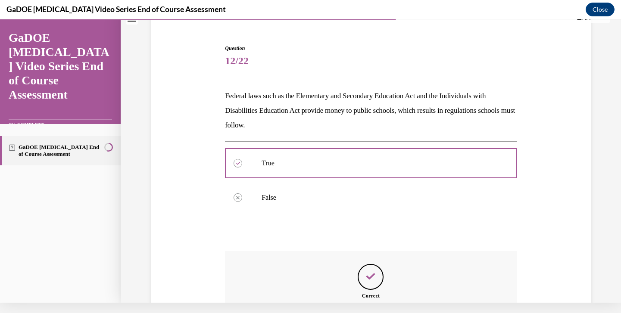
scroll to position [160, 0]
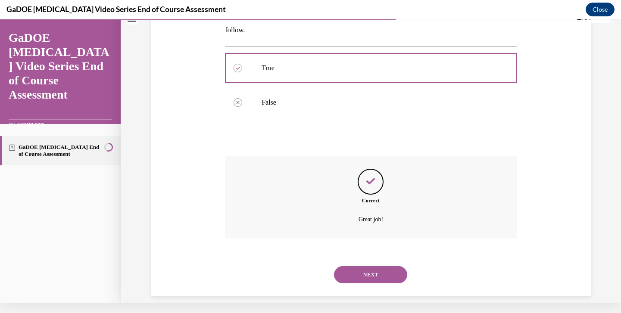
click at [380, 266] on button "NEXT" at bounding box center [370, 274] width 73 height 17
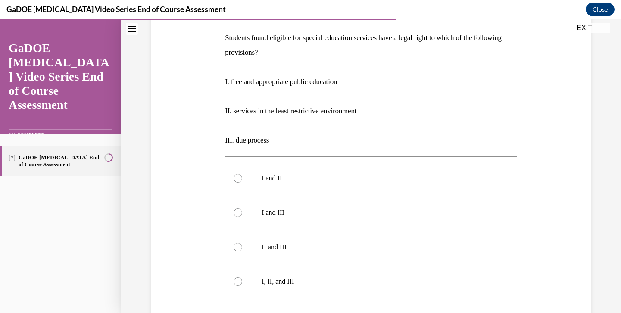
scroll to position [134, 0]
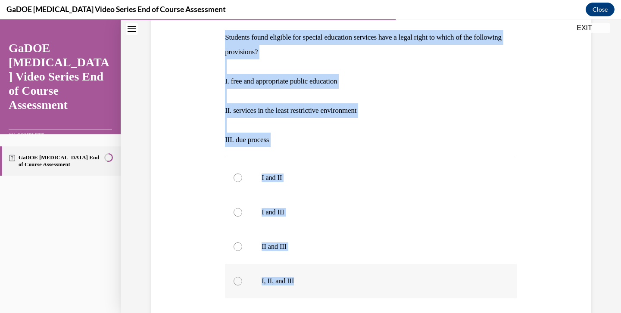
drag, startPoint x: 226, startPoint y: 34, endPoint x: 313, endPoint y: 283, distance: 263.8
click at [313, 283] on div "Question 13/22 Students found eligible for special education services have a le…" at bounding box center [371, 196] width 292 height 420
click at [297, 283] on p "I, II, and III" at bounding box center [379, 281] width 234 height 9
click at [242, 283] on input "I, II, and III" at bounding box center [238, 281] width 9 height 9
radio input "true"
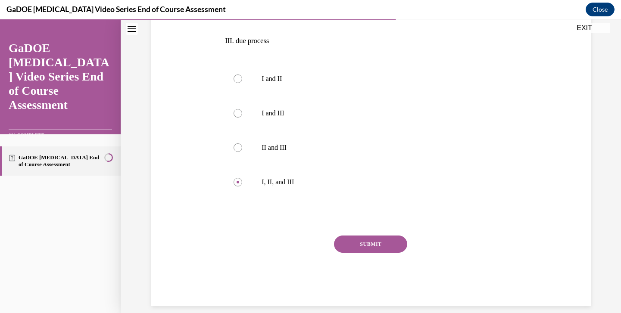
click at [369, 244] on button "SUBMIT" at bounding box center [370, 244] width 73 height 17
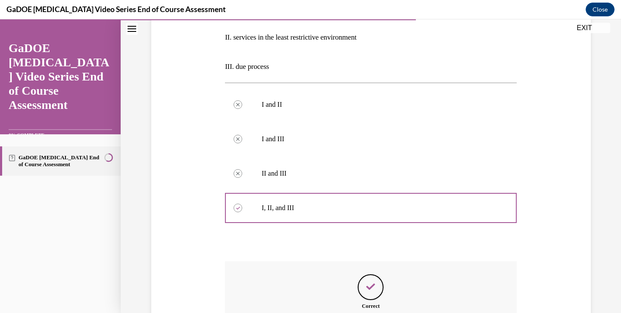
scroll to position [303, 0]
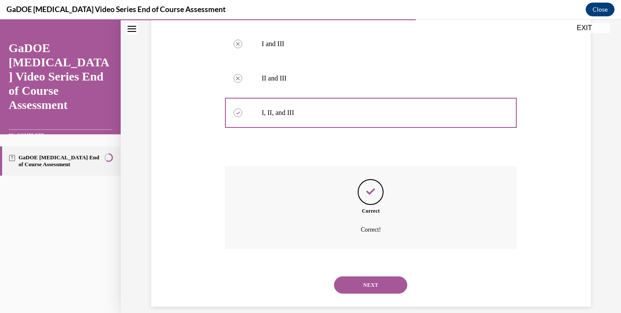
click at [360, 283] on div "NEXT" at bounding box center [371, 285] width 292 height 34
click at [364, 279] on button "NEXT" at bounding box center [370, 285] width 73 height 17
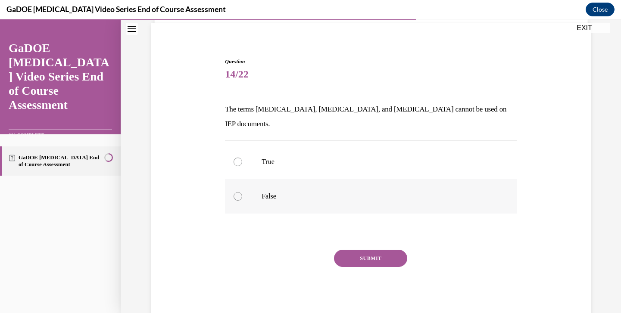
scroll to position [62, 0]
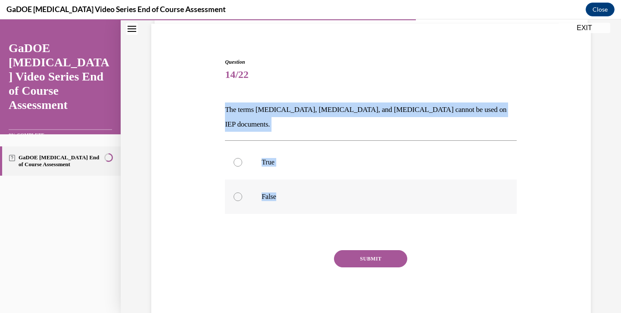
drag, startPoint x: 216, startPoint y: 110, endPoint x: 324, endPoint y: 195, distance: 137.8
click at [324, 195] on div "Question 14/22 The terms dyslexia, dyscalculia, and dysgraphia cannot be used o…" at bounding box center [371, 176] width 444 height 289
click at [317, 193] on p "False" at bounding box center [379, 197] width 234 height 9
click at [242, 193] on input "False" at bounding box center [238, 197] width 9 height 9
radio input "true"
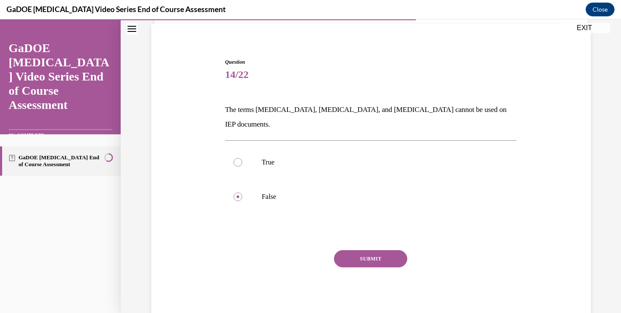
click at [349, 251] on button "SUBMIT" at bounding box center [370, 259] width 73 height 17
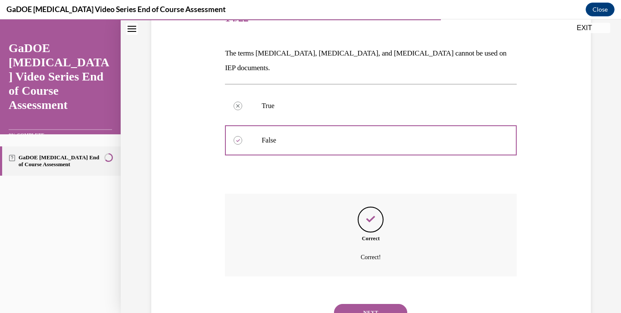
scroll to position [131, 0]
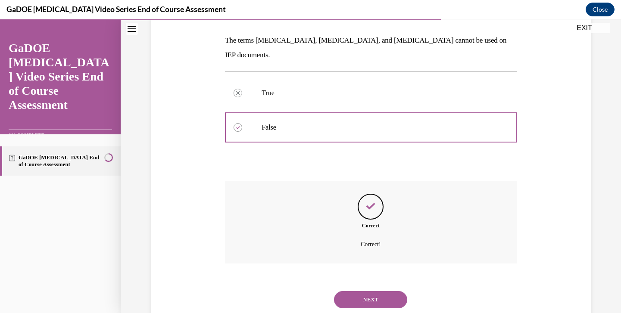
click at [368, 291] on button "NEXT" at bounding box center [370, 299] width 73 height 17
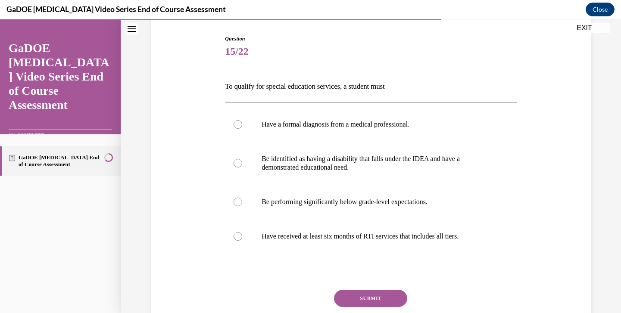
scroll to position [86, 0]
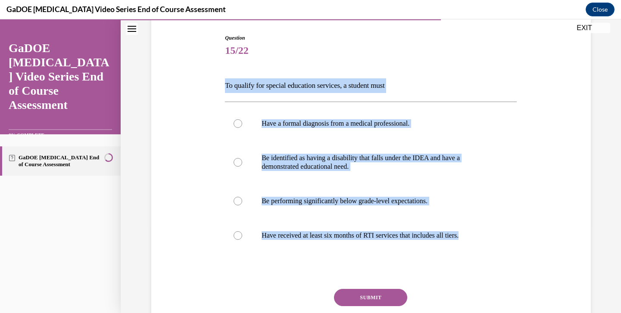
drag, startPoint x: 226, startPoint y: 84, endPoint x: 458, endPoint y: 270, distance: 297.5
click at [458, 270] on div "Question 15/22 To qualify for special education services, a student must Have a…" at bounding box center [371, 197] width 292 height 326
click at [342, 155] on p "Be identified as having a disability that falls under the IDEA and have a demon…" at bounding box center [379, 162] width 234 height 17
click at [242, 158] on input "Be identified as having a disability that falls under the IDEA and have a demon…" at bounding box center [238, 162] width 9 height 9
radio input "true"
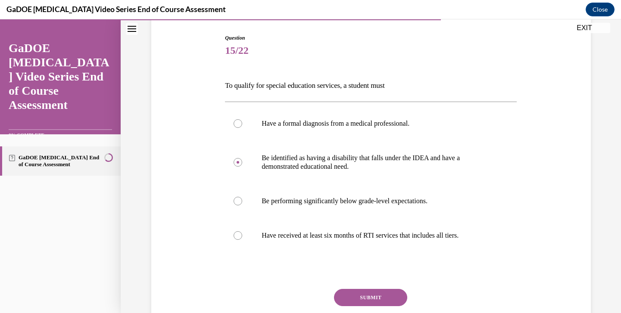
click at [367, 297] on button "SUBMIT" at bounding box center [370, 297] width 73 height 17
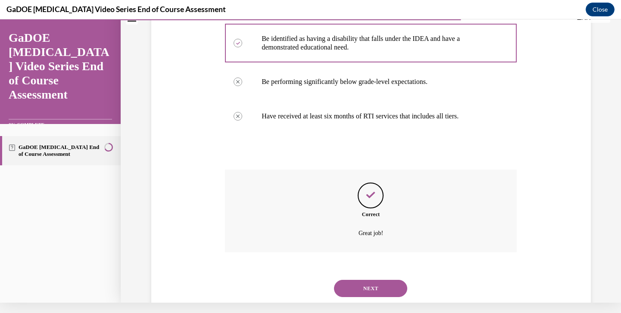
scroll to position [209, 0]
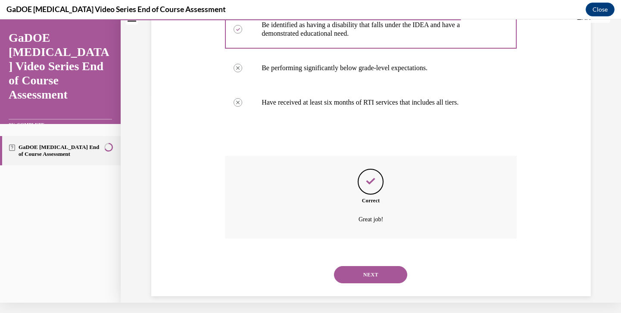
click at [379, 267] on button "NEXT" at bounding box center [370, 274] width 73 height 17
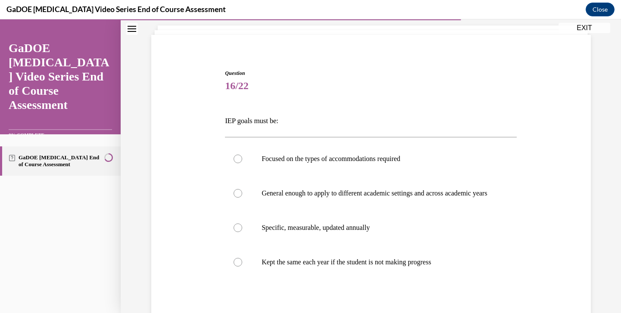
scroll to position [116, 0]
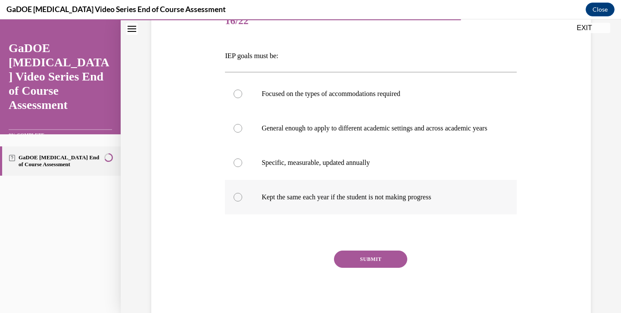
drag, startPoint x: 222, startPoint y: 55, endPoint x: 459, endPoint y: 216, distance: 286.8
click at [459, 216] on div "Question 16/22 IEP goals must be: Focused on the types of accommodations requir…" at bounding box center [371, 149] width 444 height 343
click at [349, 167] on label "Specific, measurable, updated annually" at bounding box center [371, 163] width 292 height 34
click at [242, 167] on input "Specific, measurable, updated annually" at bounding box center [238, 163] width 9 height 9
radio input "true"
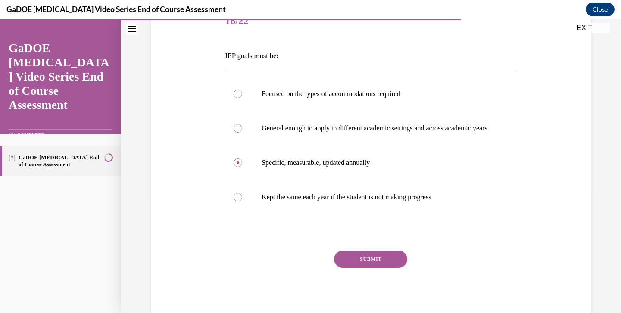
click at [366, 264] on button "SUBMIT" at bounding box center [370, 259] width 73 height 17
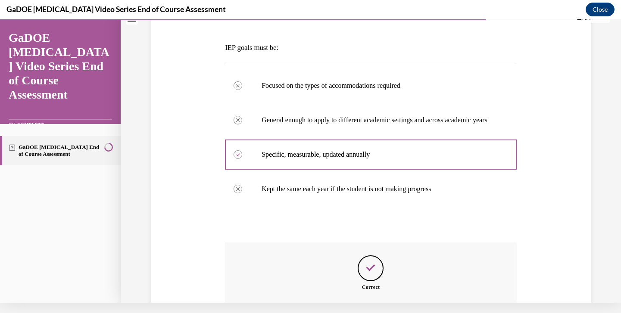
scroll to position [209, 0]
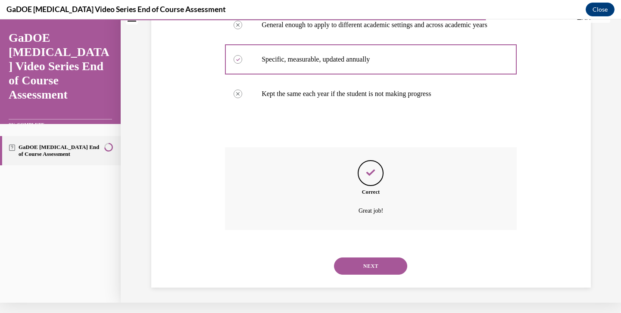
click at [357, 262] on button "NEXT" at bounding box center [370, 266] width 73 height 17
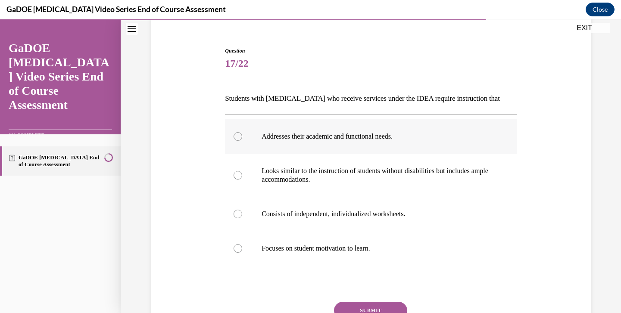
scroll to position [89, 0]
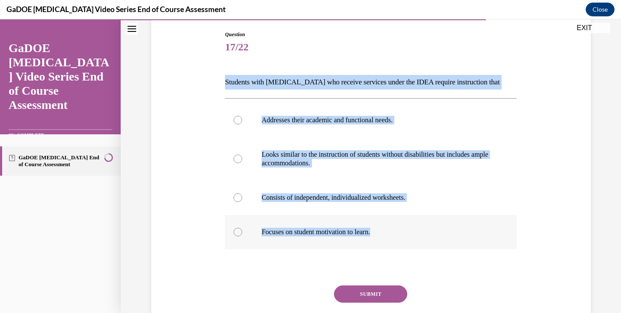
drag, startPoint x: 222, startPoint y: 79, endPoint x: 443, endPoint y: 243, distance: 275.0
click at [443, 243] on div "Question 17/22 Students with dyslexia who receive services under the IDEA requi…" at bounding box center [371, 181] width 444 height 352
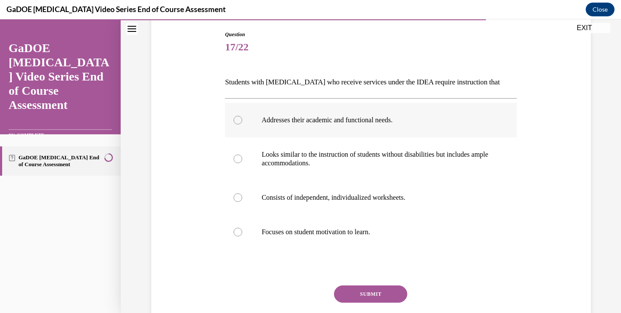
click at [373, 125] on label "Addresses their academic and functional needs." at bounding box center [371, 120] width 292 height 34
click at [242, 125] on input "Addresses their academic and functional needs." at bounding box center [238, 120] width 9 height 9
radio input "true"
click at [384, 291] on button "SUBMIT" at bounding box center [370, 294] width 73 height 17
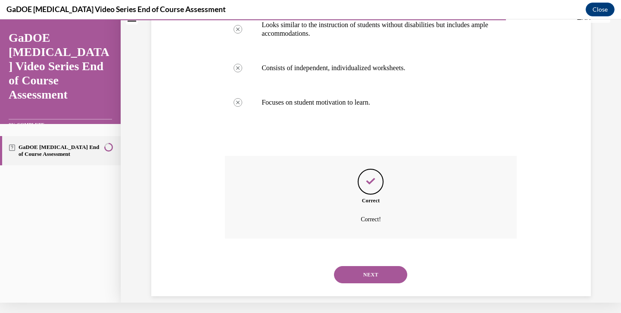
click at [356, 269] on button "NEXT" at bounding box center [370, 274] width 73 height 17
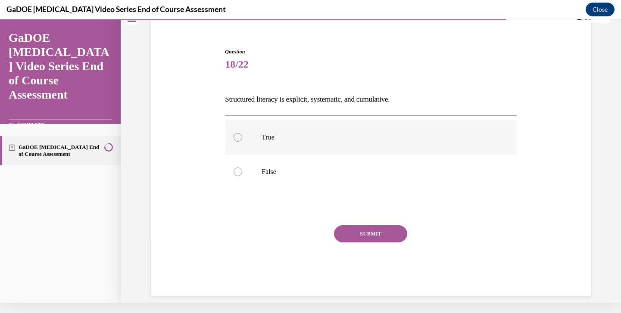
scroll to position [62, 0]
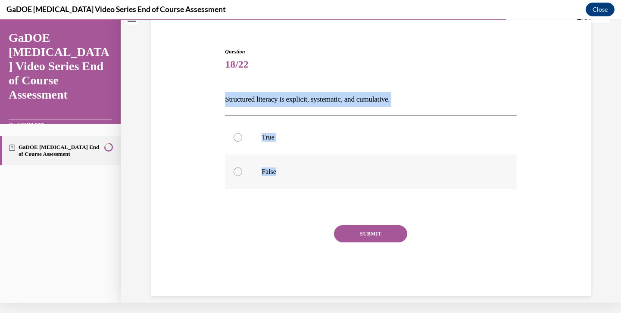
drag, startPoint x: 225, startPoint y: 102, endPoint x: 331, endPoint y: 186, distance: 135.0
click at [331, 186] on div "Question 18/22 Structured literacy is explicit, systematic, and cumulative. Tru…" at bounding box center [371, 172] width 292 height 248
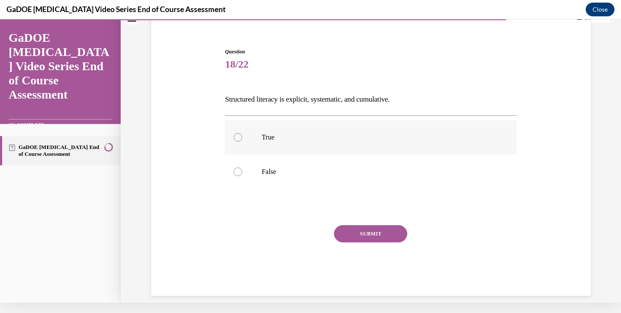
click at [324, 136] on p "True" at bounding box center [379, 137] width 234 height 9
click at [242, 136] on input "True" at bounding box center [238, 137] width 9 height 9
radio input "true"
click at [366, 233] on button "SUBMIT" at bounding box center [370, 234] width 73 height 17
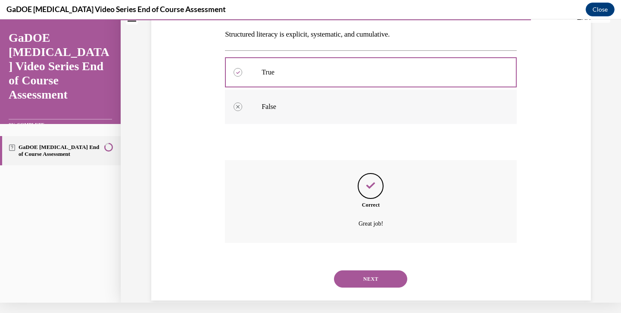
scroll to position [131, 0]
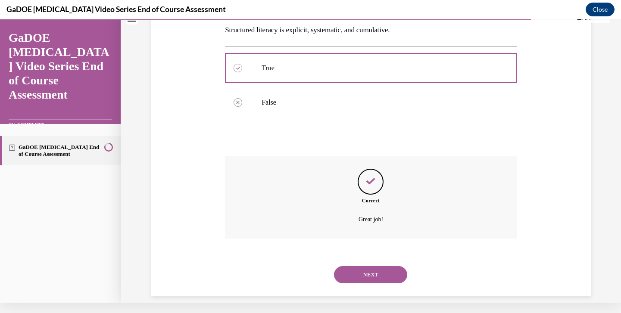
click at [371, 266] on button "NEXT" at bounding box center [370, 274] width 73 height 17
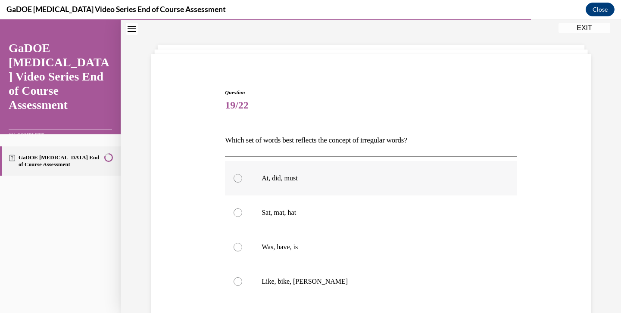
scroll to position [78, 0]
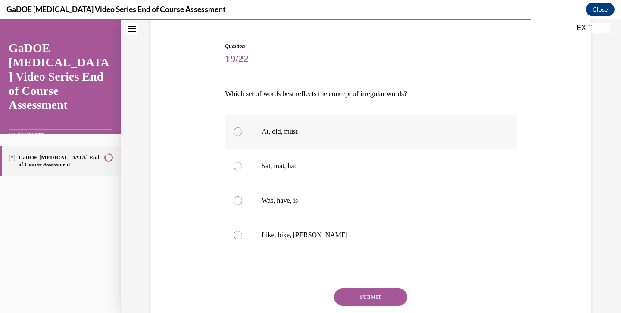
click at [279, 137] on label "At, did, must" at bounding box center [371, 132] width 292 height 34
click at [242, 136] on input "At, did, must" at bounding box center [238, 132] width 9 height 9
radio input "true"
click at [370, 301] on button "SUBMIT" at bounding box center [370, 297] width 73 height 17
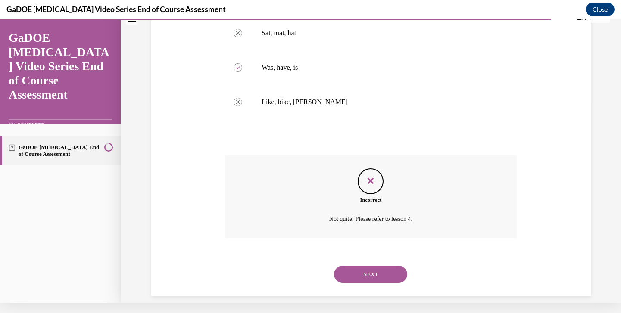
scroll to position [200, 0]
click at [366, 266] on button "NEXT" at bounding box center [370, 274] width 73 height 17
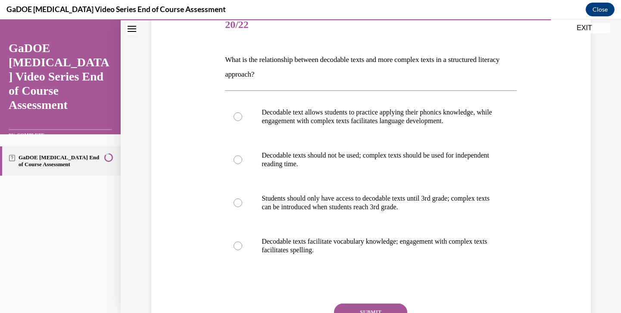
scroll to position [116, 0]
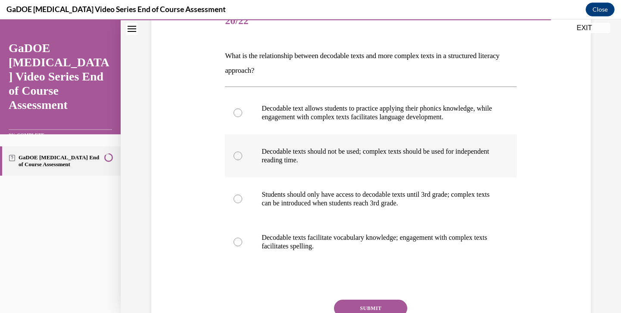
click at [338, 167] on label "Decodable texts should not be used; complex texts should be used for independen…" at bounding box center [371, 156] width 292 height 43
click at [242, 160] on input "Decodable texts should not be used; complex texts should be used for independen…" at bounding box center [238, 156] width 9 height 9
radio input "true"
click at [366, 308] on button "SUBMIT" at bounding box center [370, 308] width 73 height 17
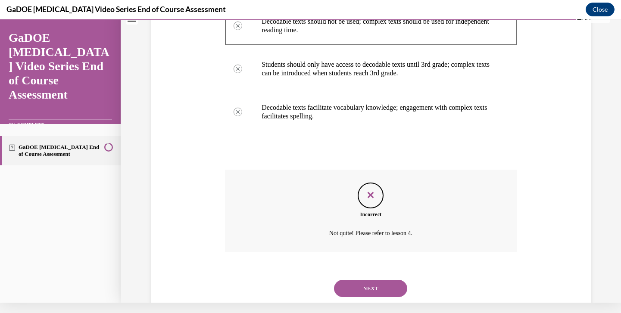
scroll to position [249, 0]
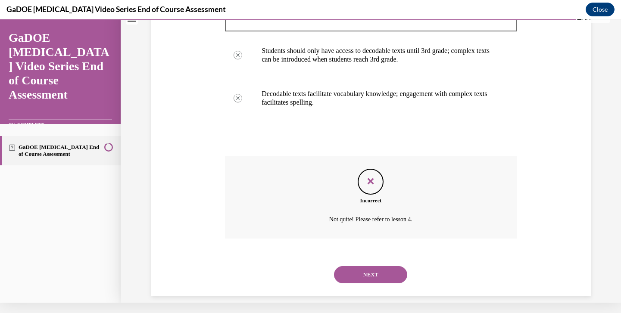
click at [360, 268] on button "NEXT" at bounding box center [370, 274] width 73 height 17
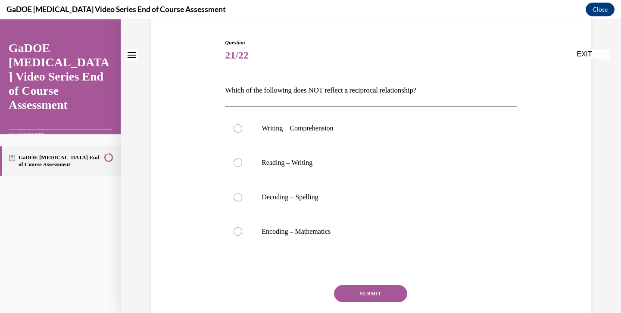
scroll to position [84, 0]
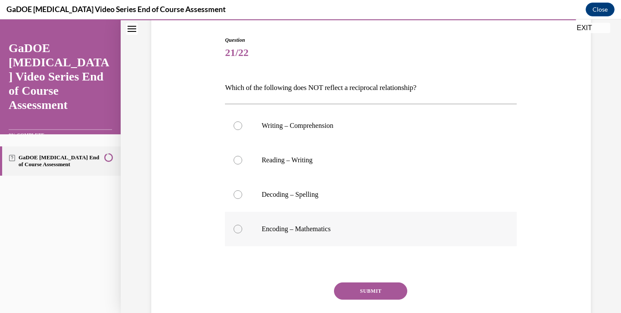
drag, startPoint x: 222, startPoint y: 89, endPoint x: 369, endPoint y: 237, distance: 208.3
click at [369, 237] on div "Question 21/22 Which of the following does NOT reflect a reciprocal relationshi…" at bounding box center [371, 181] width 444 height 343
click at [346, 231] on p "Encoding – Mathematics" at bounding box center [379, 229] width 234 height 9
click at [242, 231] on input "Encoding – Mathematics" at bounding box center [238, 229] width 9 height 9
radio input "true"
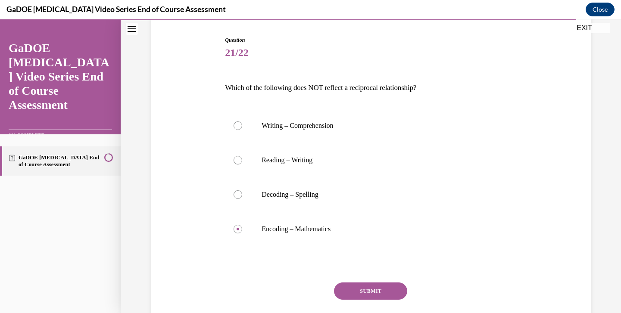
click at [363, 292] on button "SUBMIT" at bounding box center [370, 291] width 73 height 17
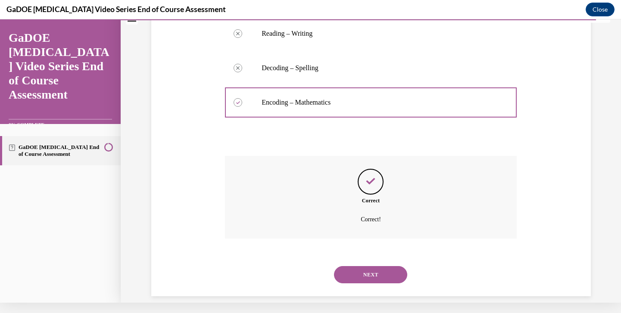
click at [375, 266] on button "NEXT" at bounding box center [370, 274] width 73 height 17
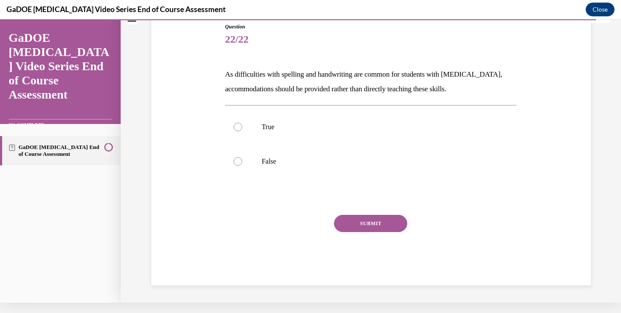
scroll to position [73, 0]
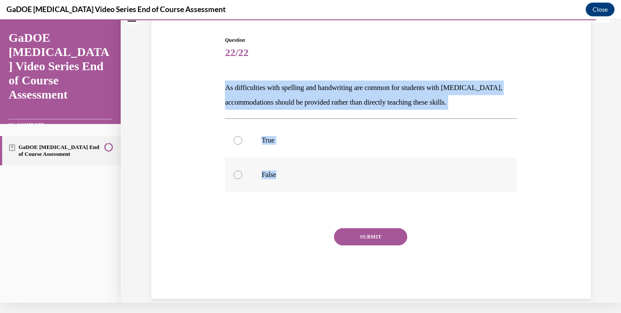
drag, startPoint x: 223, startPoint y: 88, endPoint x: 315, endPoint y: 188, distance: 135.8
click at [315, 188] on div "Question 22/22 As difficulties with spelling and handwriting are common for stu…" at bounding box center [371, 161] width 296 height 276
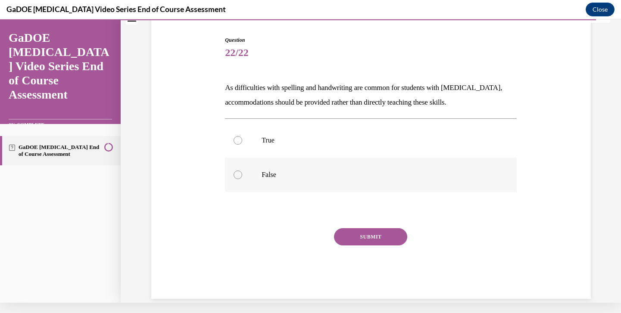
click at [316, 164] on label "False" at bounding box center [371, 175] width 292 height 34
click at [242, 171] on input "False" at bounding box center [238, 175] width 9 height 9
radio input "true"
click at [388, 238] on button "SUBMIT" at bounding box center [370, 237] width 73 height 17
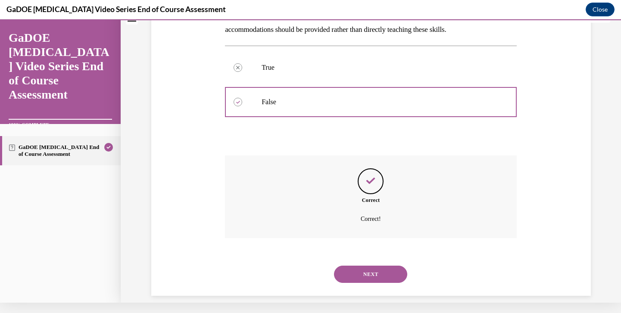
scroll to position [146, 0]
click at [380, 271] on button "NEXT" at bounding box center [370, 274] width 73 height 17
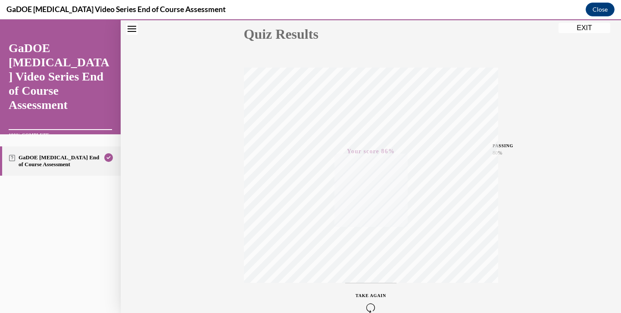
scroll to position [60, 0]
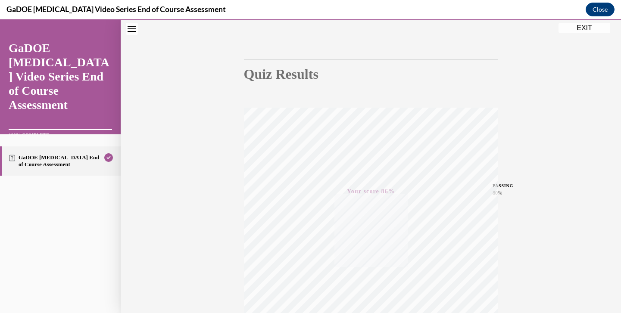
click at [581, 27] on button "EXIT" at bounding box center [585, 28] width 52 height 10
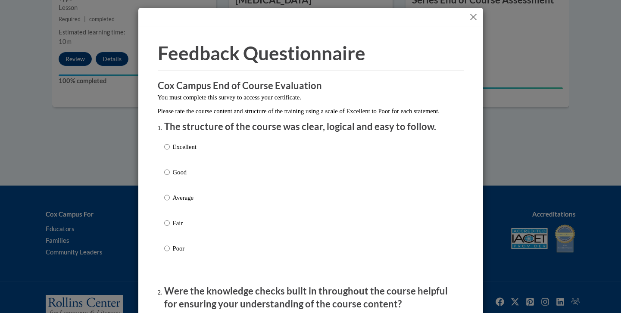
click at [192, 152] on p "Excellent" at bounding box center [185, 146] width 24 height 9
click at [170, 152] on input "Excellent" at bounding box center [167, 146] width 6 height 9
radio input "true"
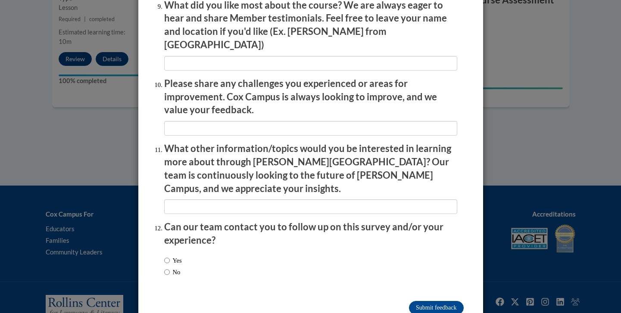
scroll to position [1468, 0]
click at [442, 302] on input "Submit feedback" at bounding box center [436, 309] width 54 height 14
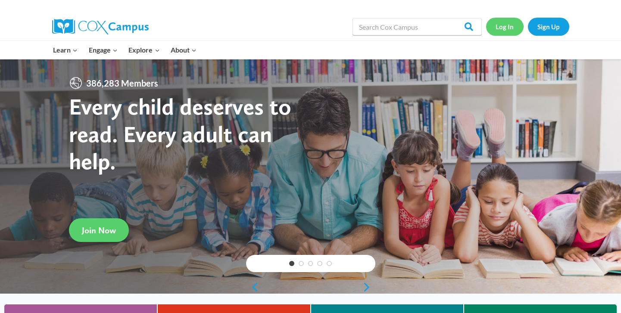
click at [509, 23] on link "Log In" at bounding box center [505, 27] width 38 height 18
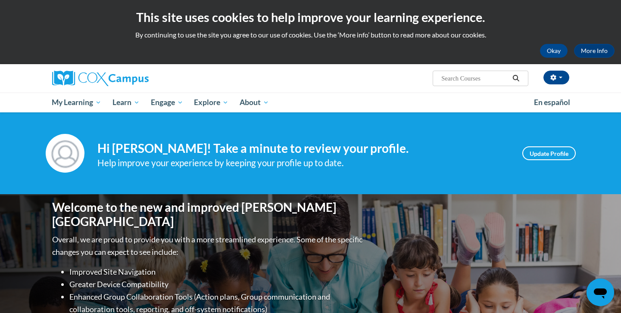
click at [447, 83] on input "Search..." at bounding box center [475, 78] width 69 height 10
type input "structured literacy"
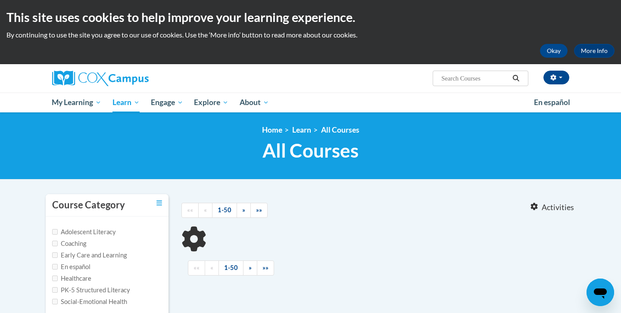
type input "structured literacy"
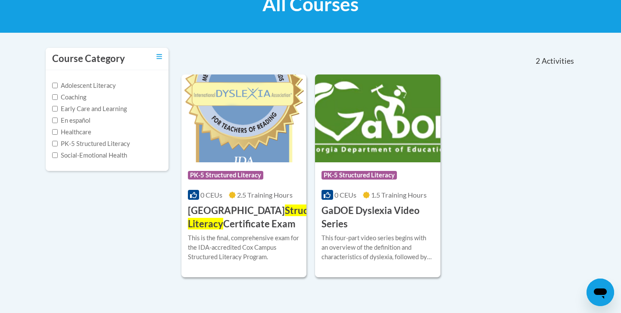
scroll to position [153, 0]
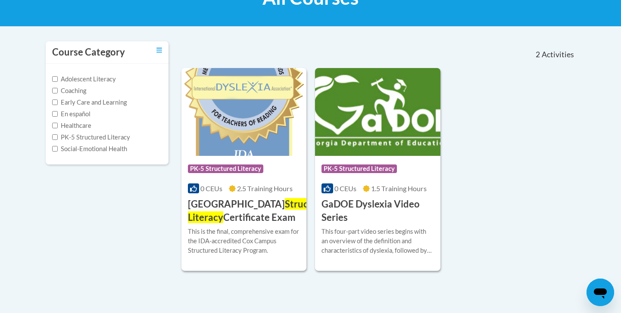
click at [267, 218] on h3 "Cox Campus Structured Literacy Certificate Exam" at bounding box center [260, 211] width 144 height 27
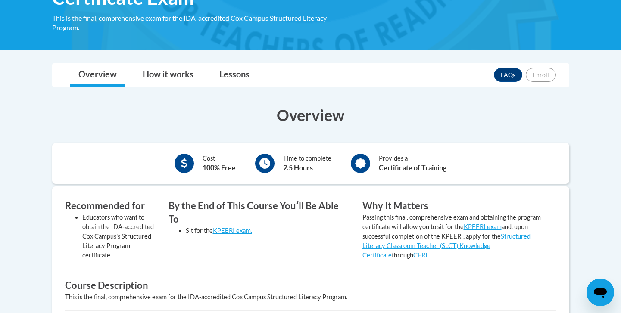
scroll to position [182, 0]
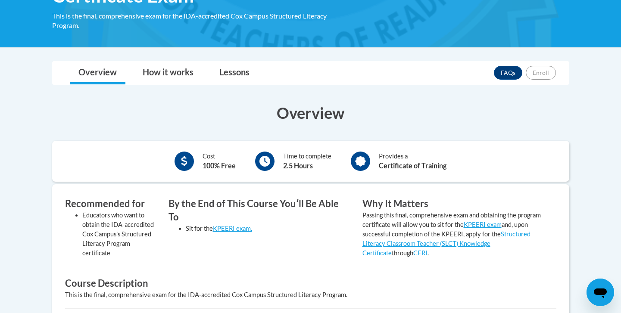
click at [263, 169] on div at bounding box center [264, 161] width 19 height 19
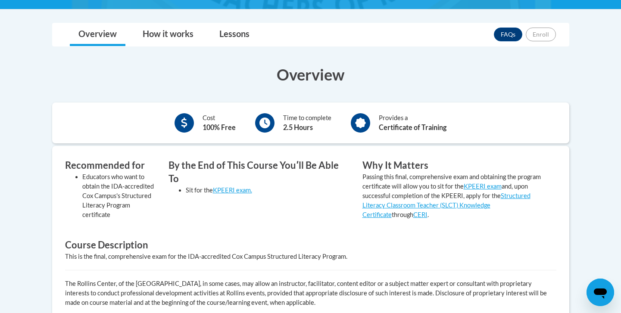
scroll to position [213, 0]
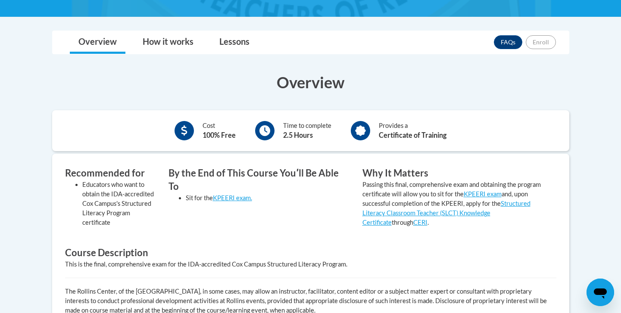
click at [360, 128] on icon at bounding box center [360, 131] width 11 height 11
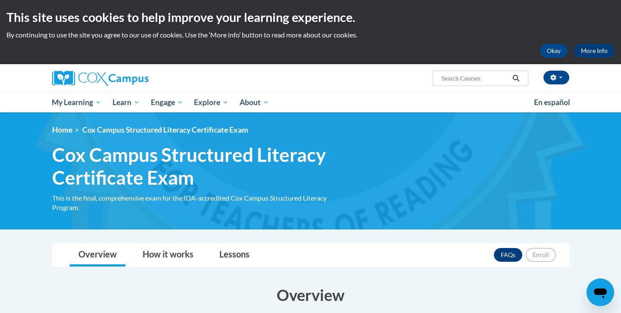
scroll to position [0, 0]
click at [175, 251] on link "How it works" at bounding box center [168, 255] width 68 height 23
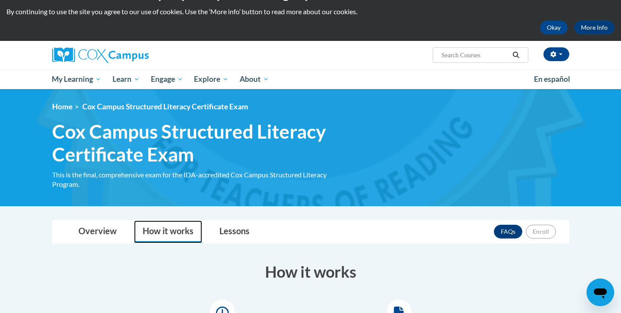
scroll to position [22, 0]
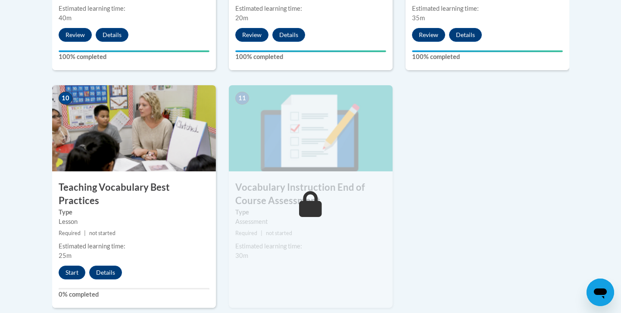
scroll to position [933, 0]
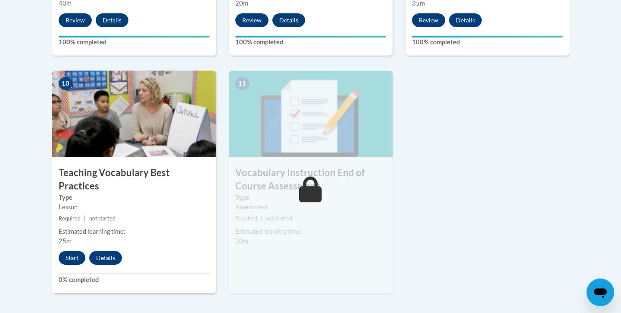
click at [78, 251] on button "Start" at bounding box center [72, 258] width 27 height 14
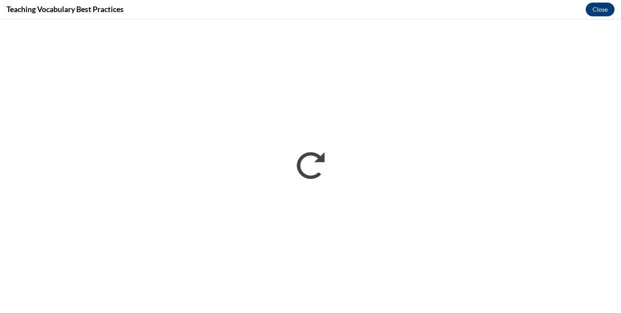
scroll to position [0, 0]
